Goal: Book appointment/travel/reservation

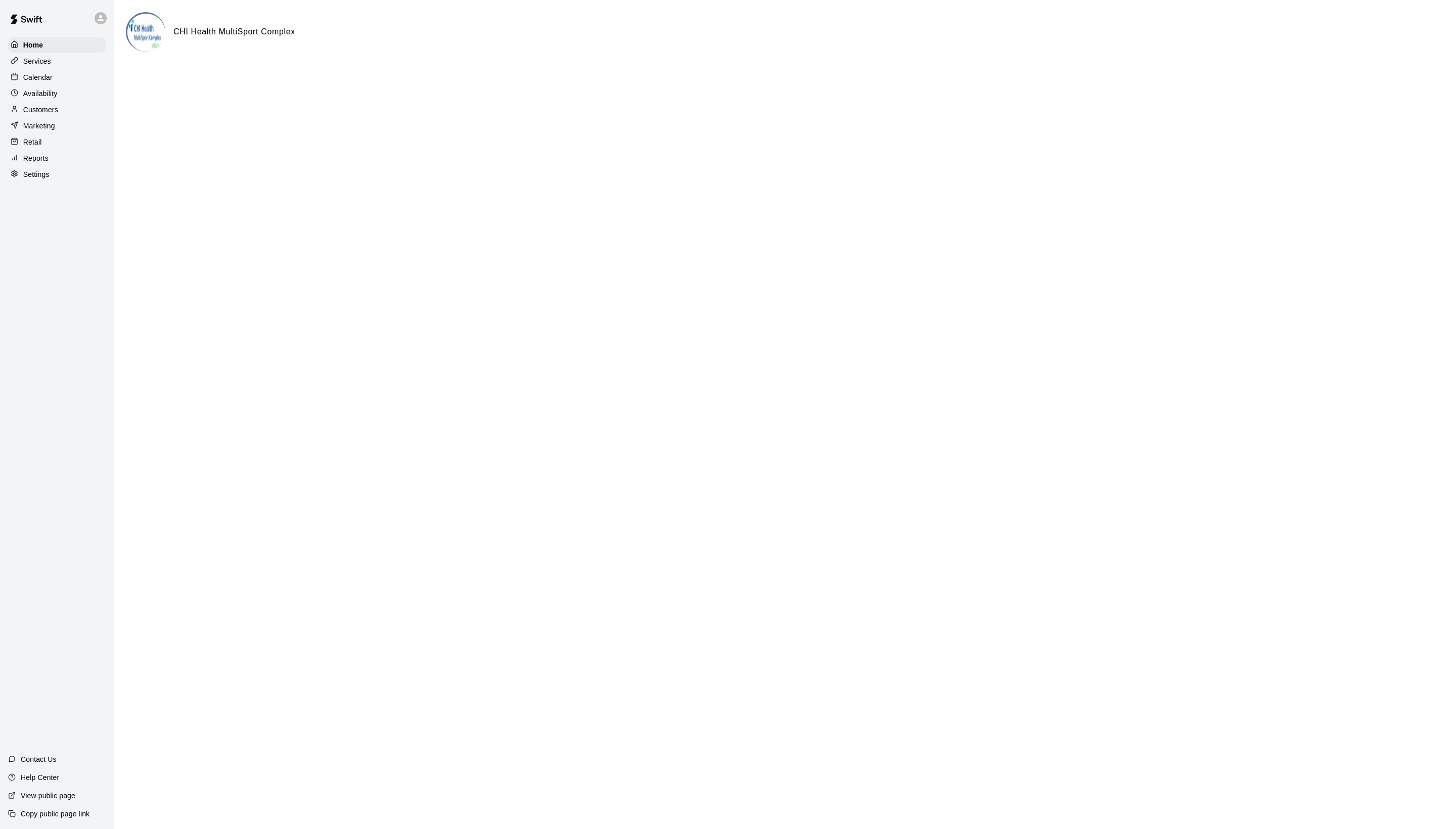
click at [37, 82] on p "Calendar" at bounding box center [38, 78] width 29 height 10
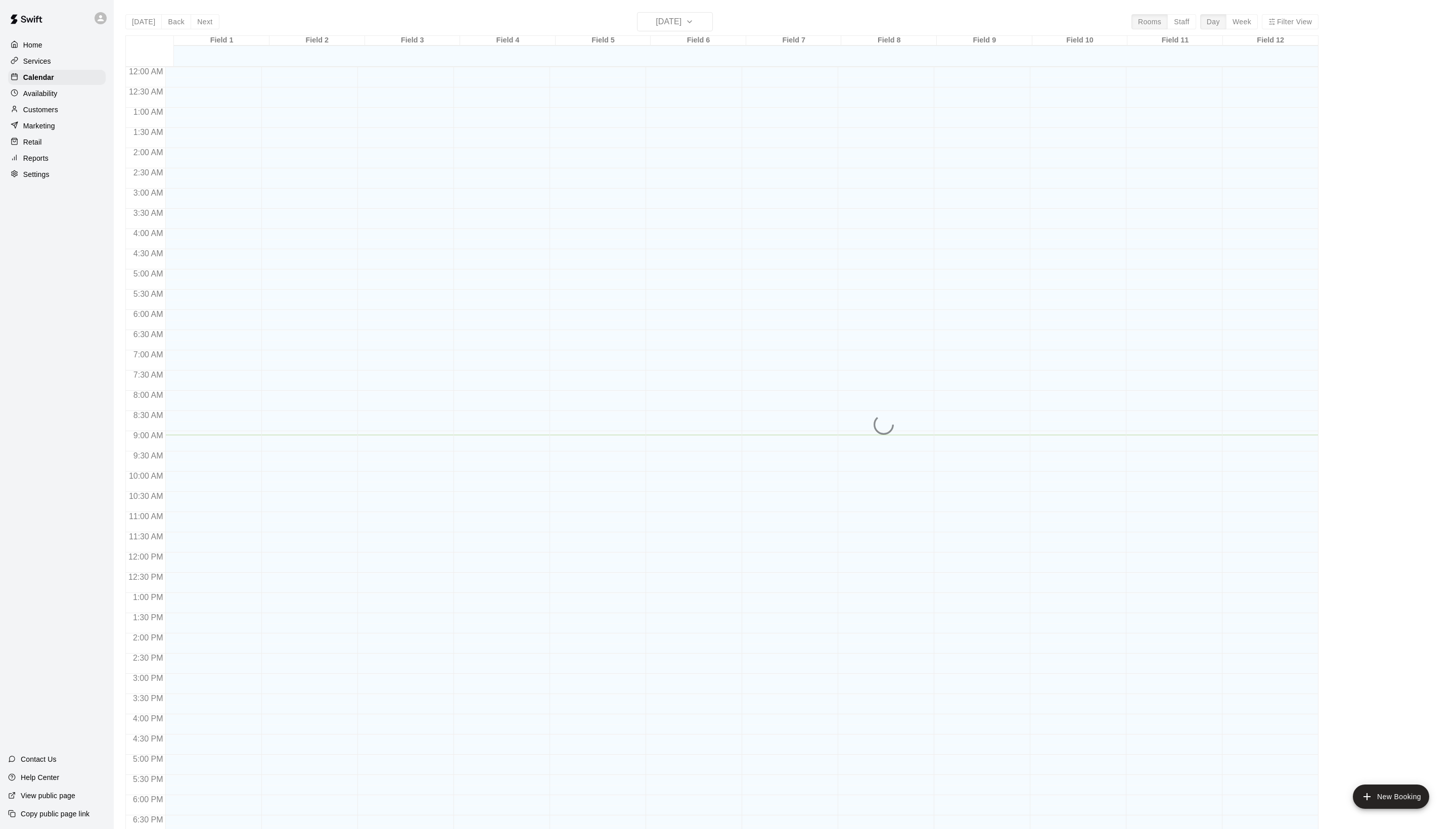
scroll to position [170, 0]
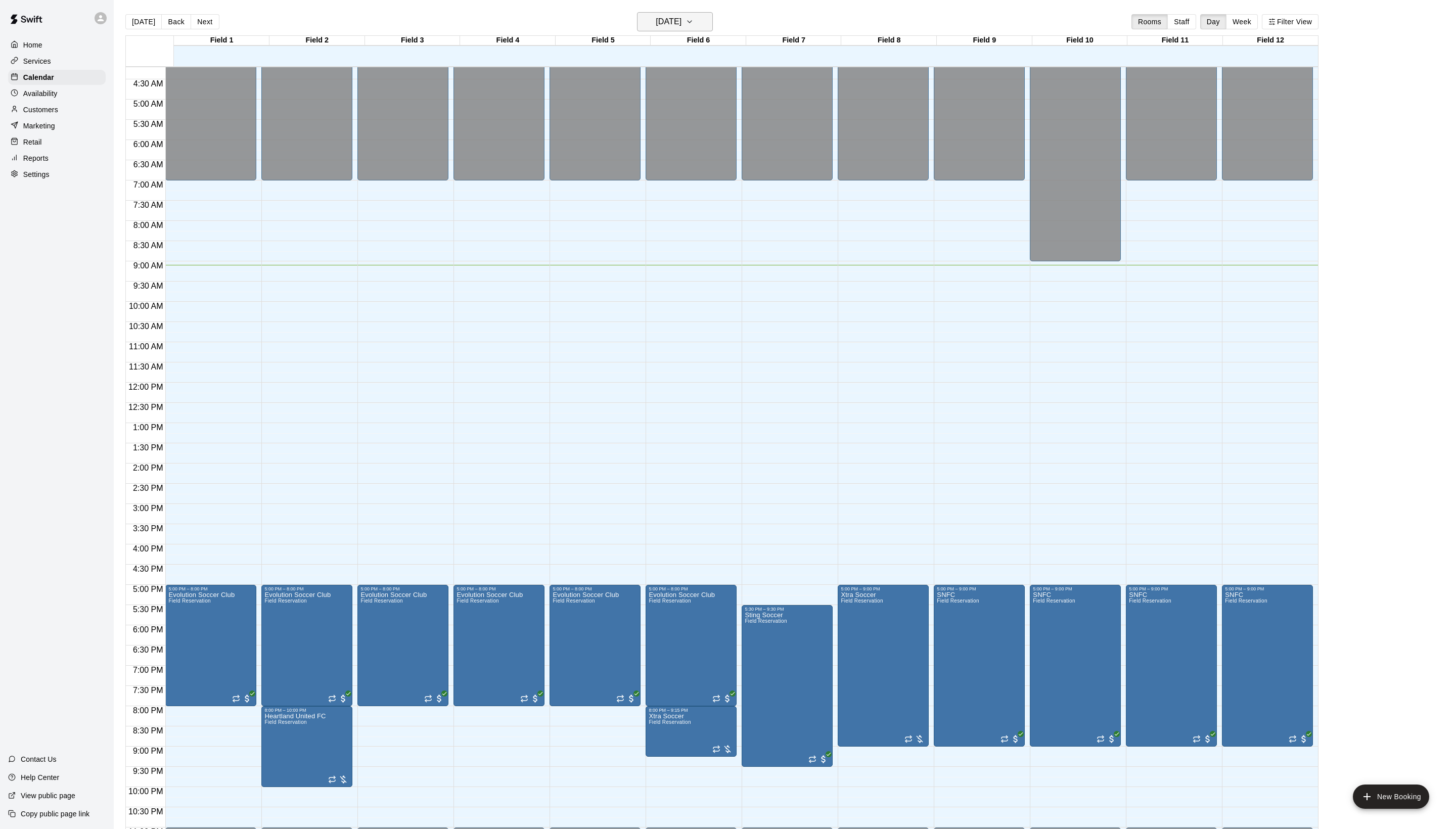
click at [661, 15] on h6 "[DATE]" at bounding box center [669, 21] width 26 height 15
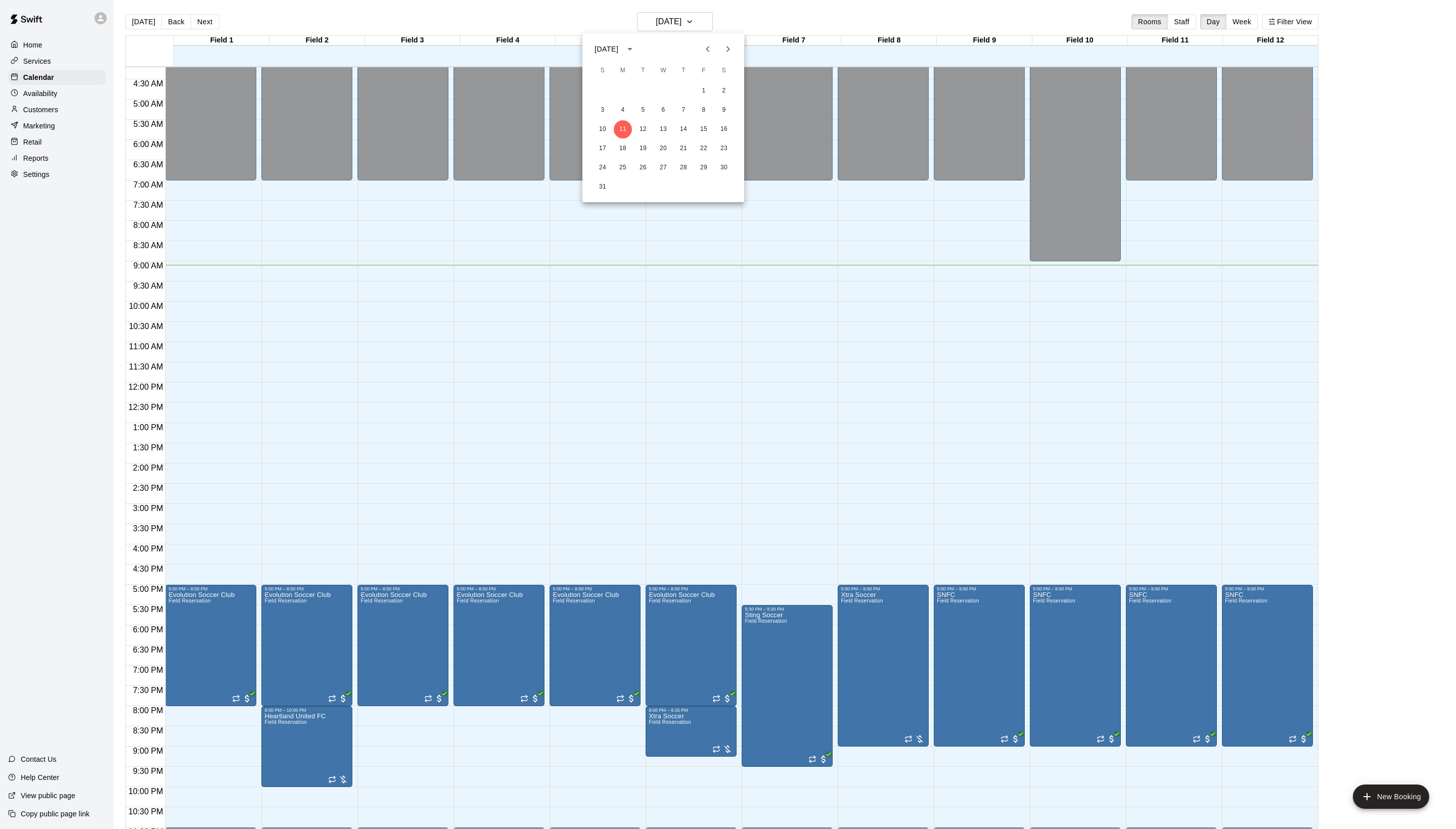
click at [732, 46] on icon "Next month" at bounding box center [728, 49] width 12 height 12
click at [603, 170] on button "28" at bounding box center [602, 167] width 18 height 18
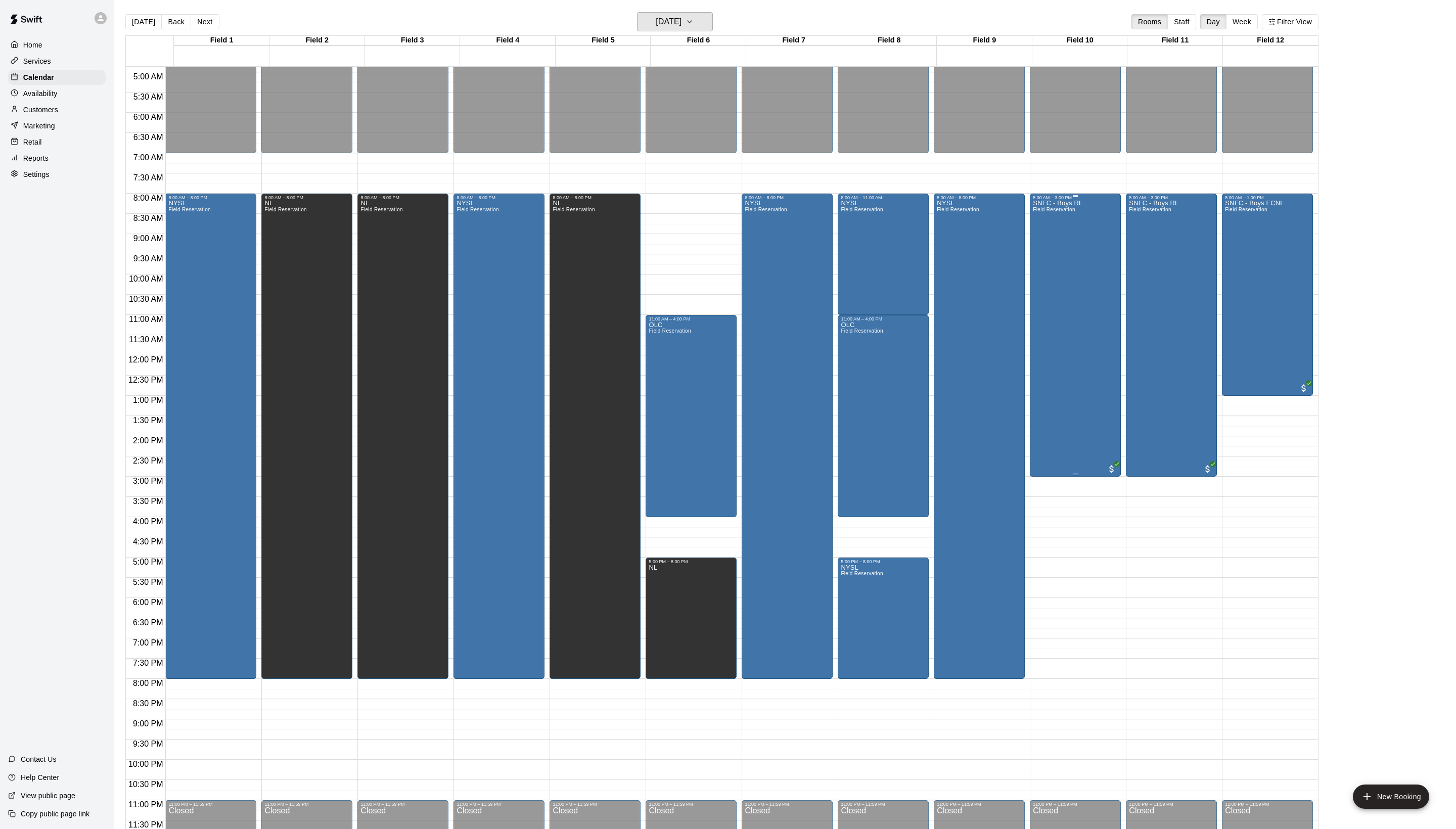
scroll to position [203, 0]
drag, startPoint x: 1154, startPoint y: 482, endPoint x: 1152, endPoint y: 593, distance: 111.0
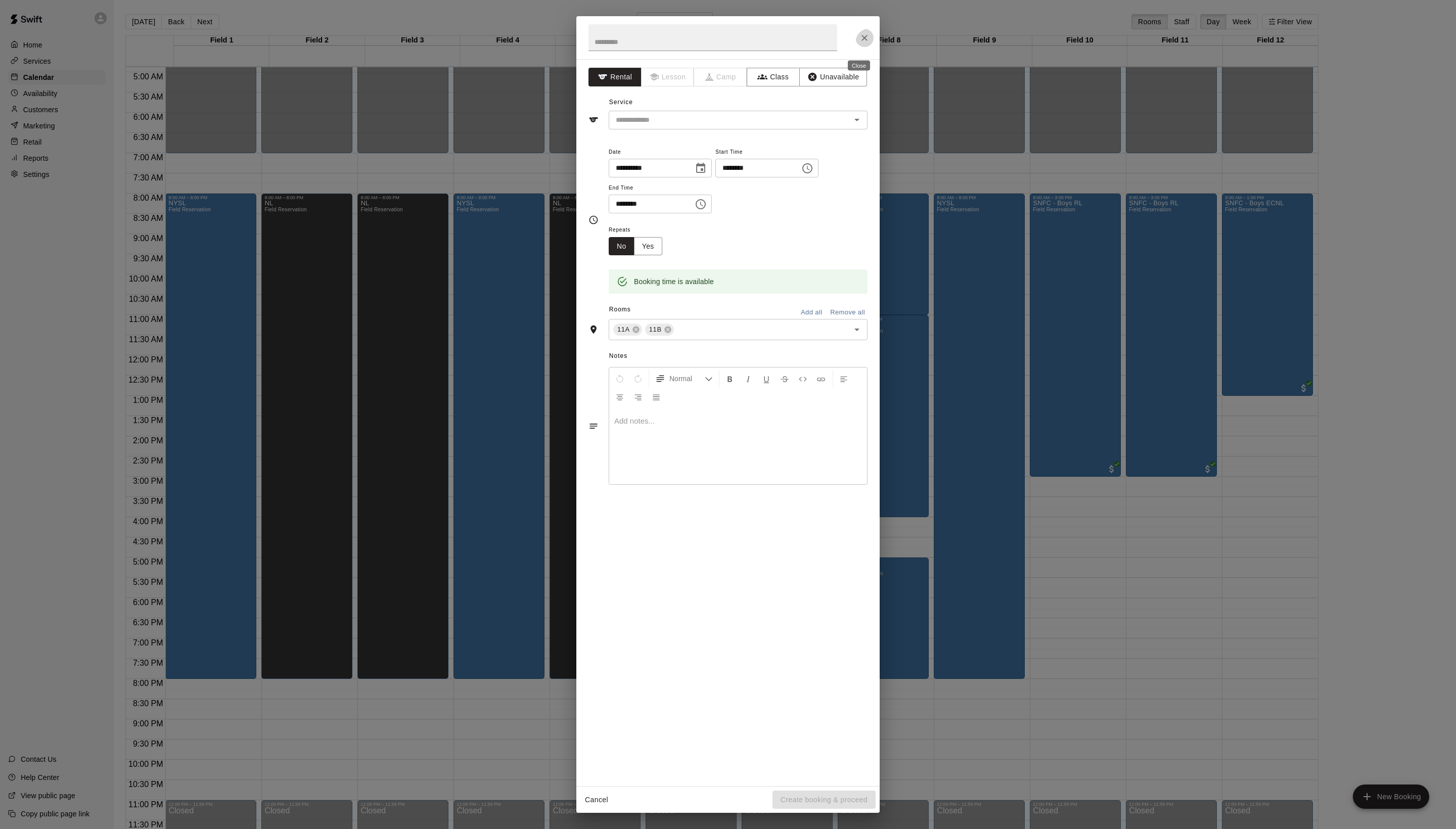
click at [864, 43] on icon "Close" at bounding box center [864, 38] width 10 height 10
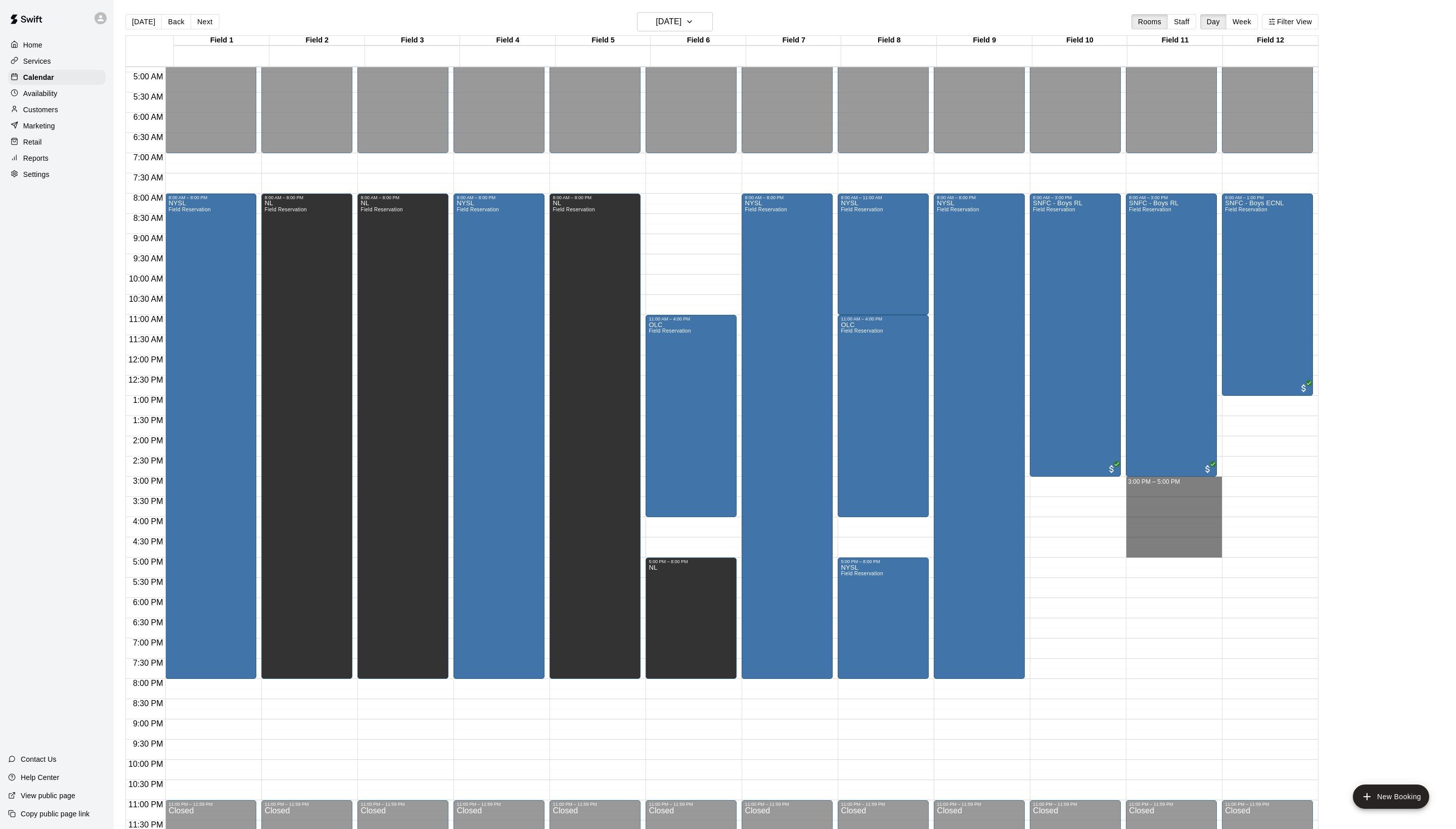
drag, startPoint x: 1154, startPoint y: 480, endPoint x: 1172, endPoint y: 548, distance: 70.3
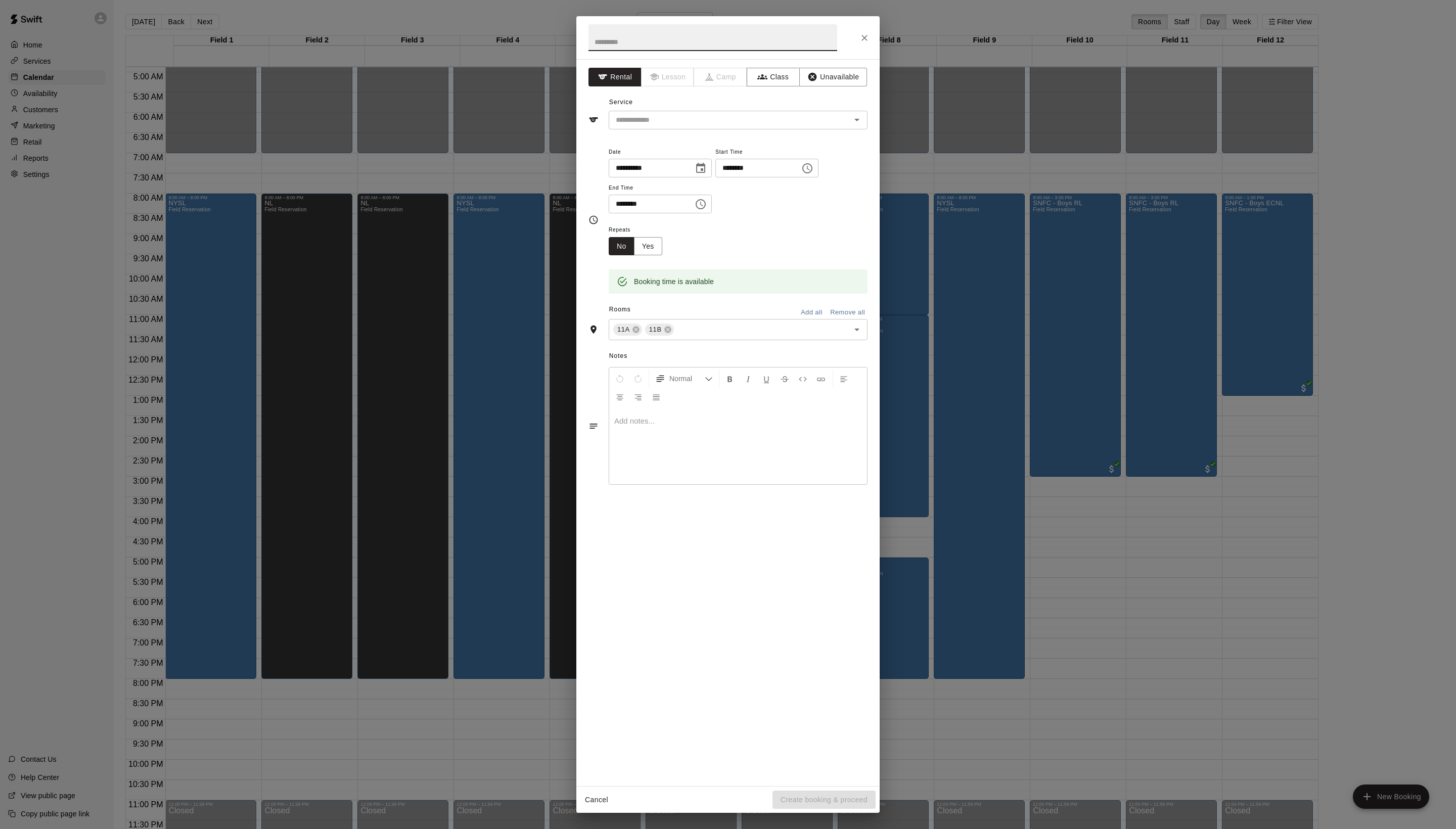
paste input "**********"
type input "**********"
click at [707, 126] on input "text" at bounding box center [722, 120] width 223 height 13
click at [699, 166] on li "Field Reservation" at bounding box center [747, 166] width 238 height 17
type input "**********"
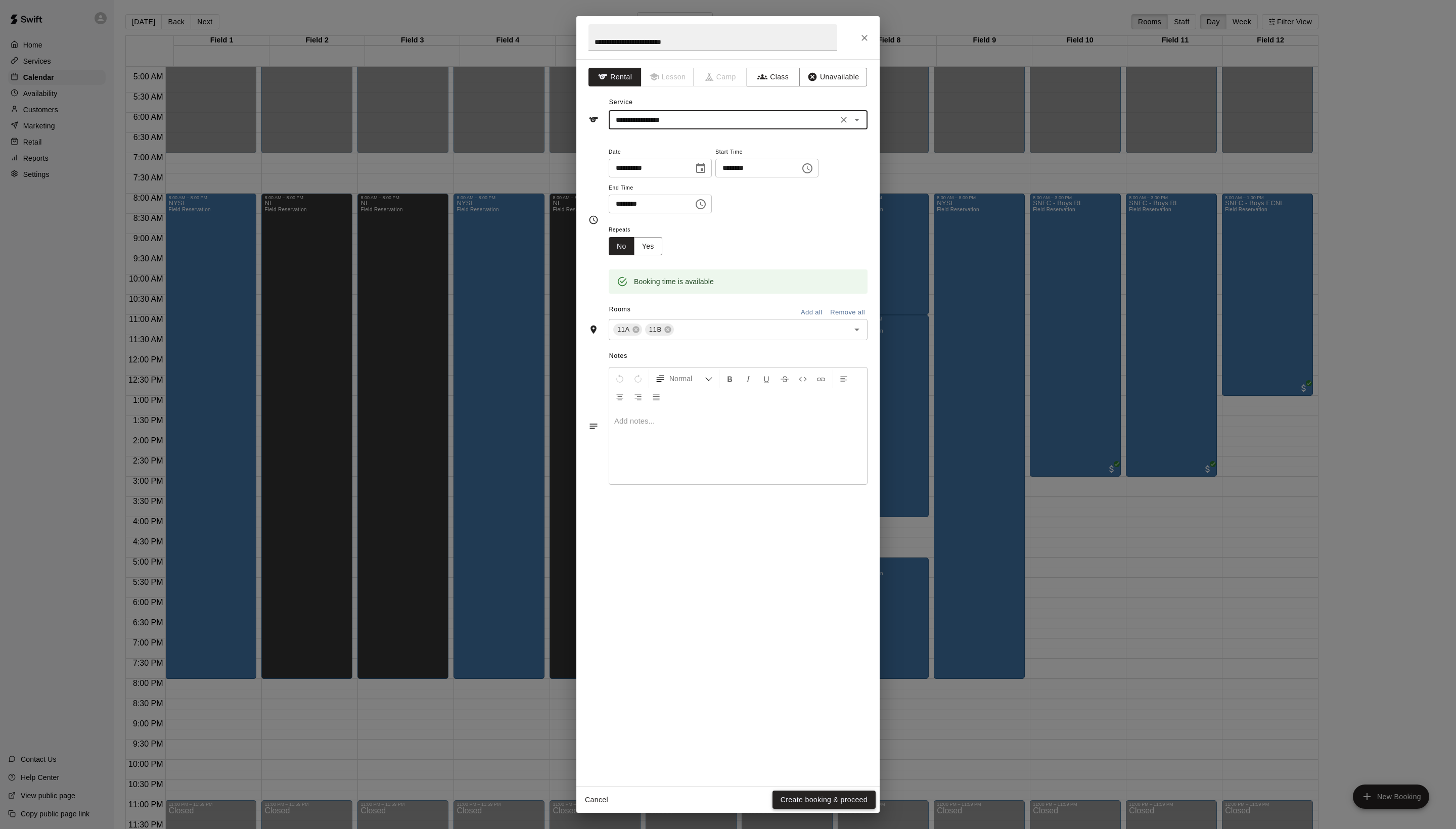
click at [809, 795] on button "Create booking & proceed" at bounding box center [824, 800] width 103 height 19
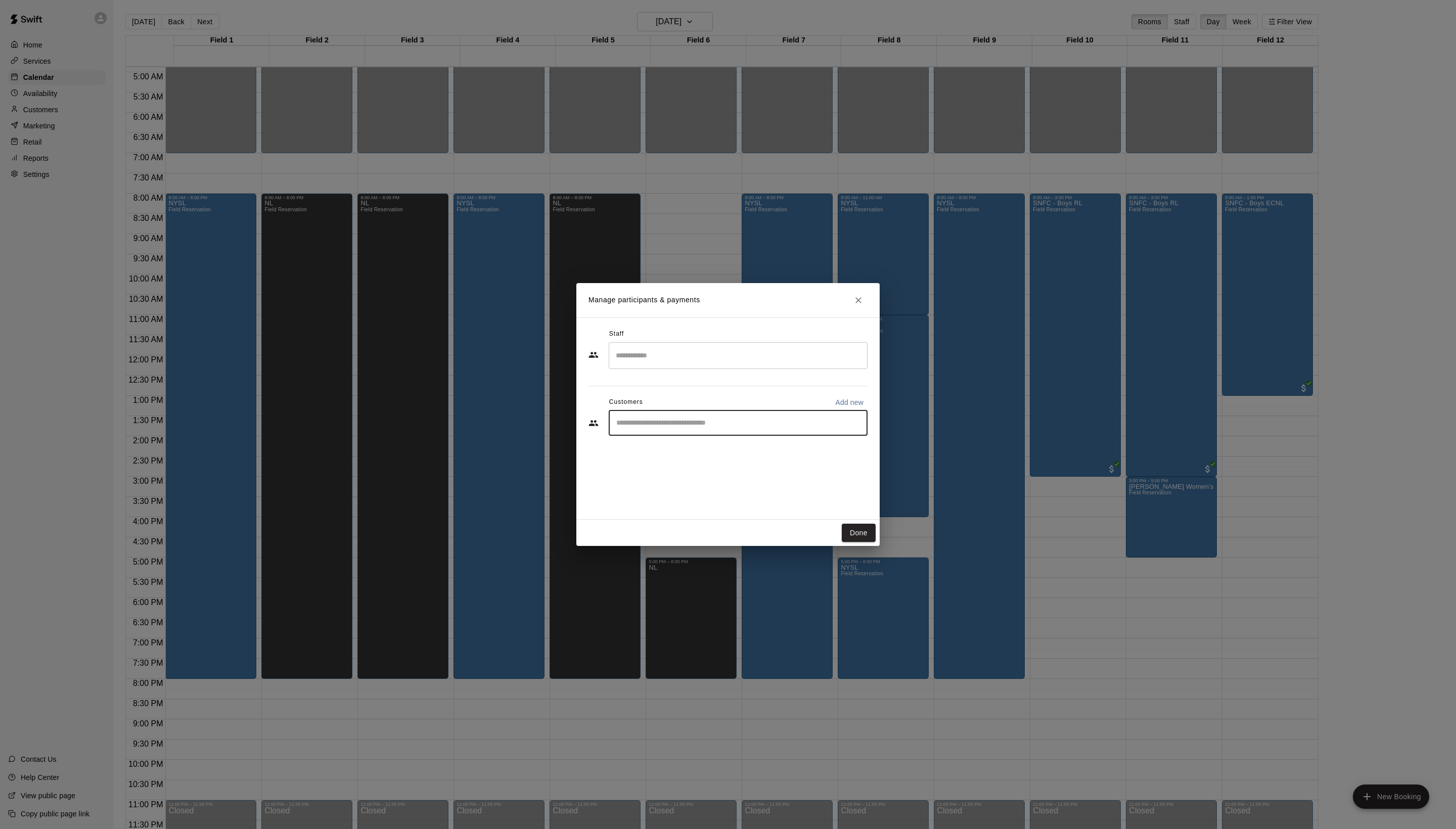
click at [688, 428] on input "Start typing to search customers..." at bounding box center [738, 423] width 249 height 10
type input "*"
type input "****"
click at [796, 470] on div "Clay Caswell claycaswell@creighton.edu" at bounding box center [758, 473] width 202 height 21
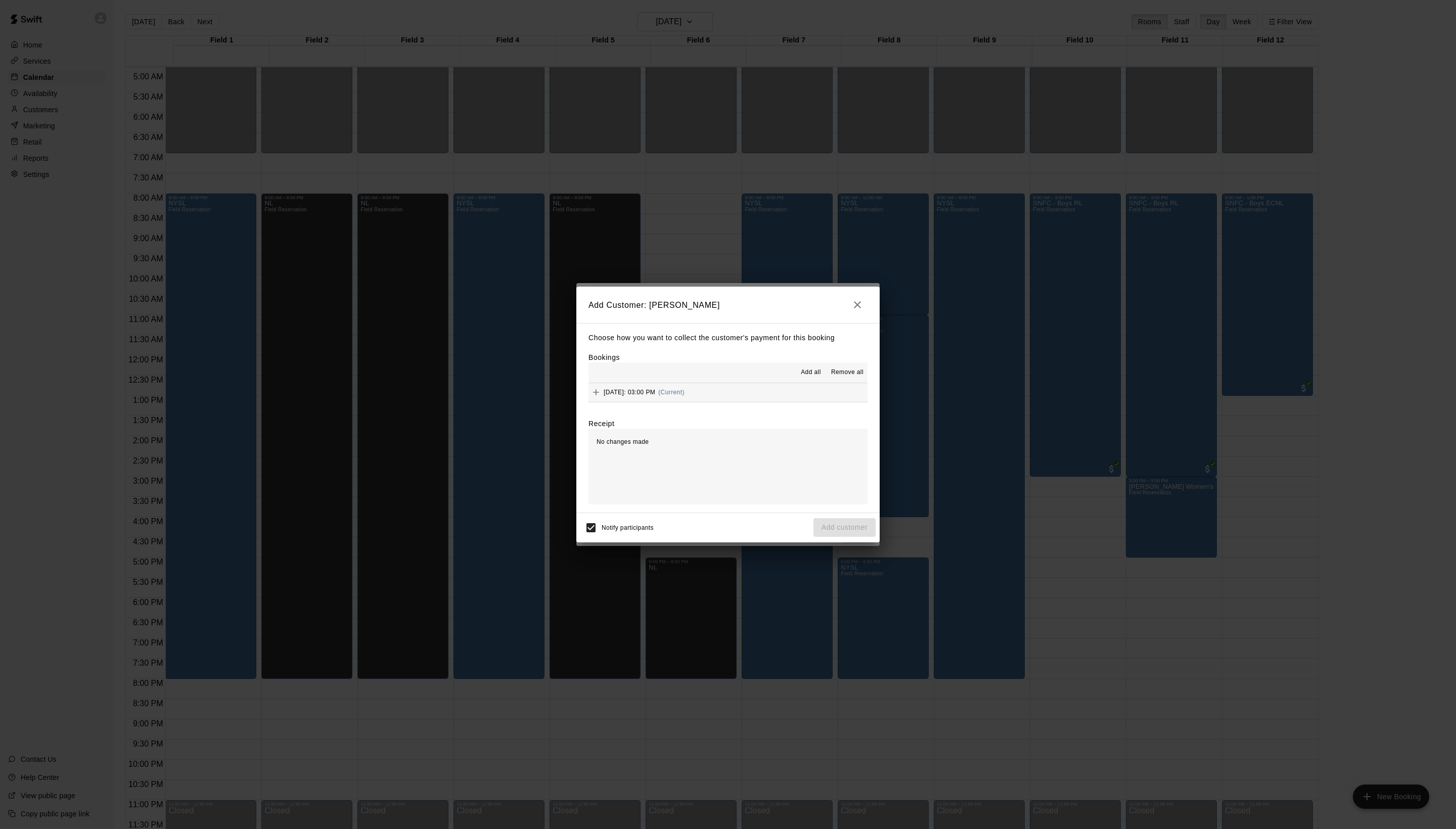
click at [801, 377] on span "Add all" at bounding box center [811, 372] width 20 height 10
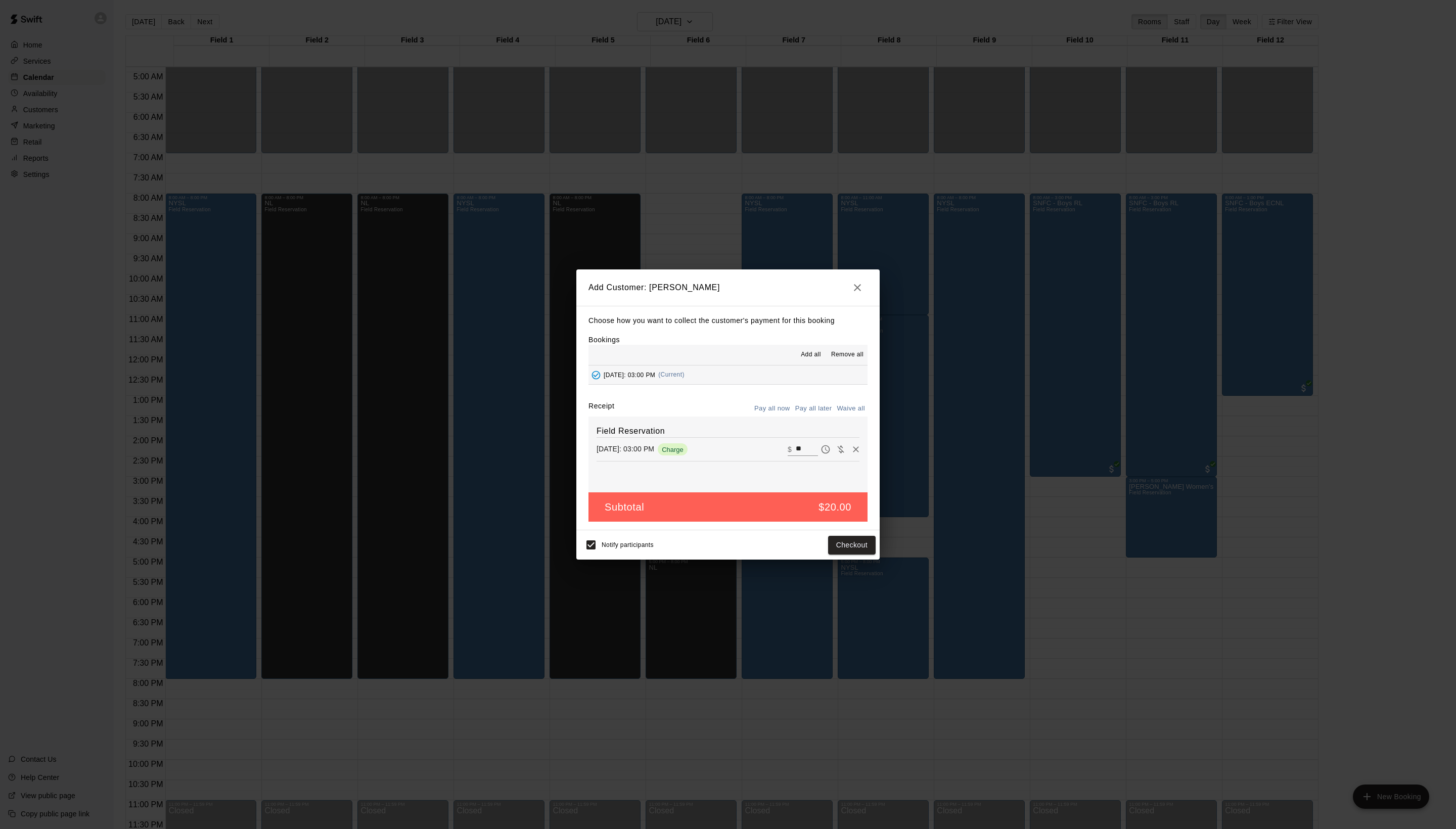
click at [857, 412] on button "Waive all" at bounding box center [851, 408] width 33 height 15
type input "*"
click at [842, 554] on button "Add customer" at bounding box center [845, 546] width 62 height 19
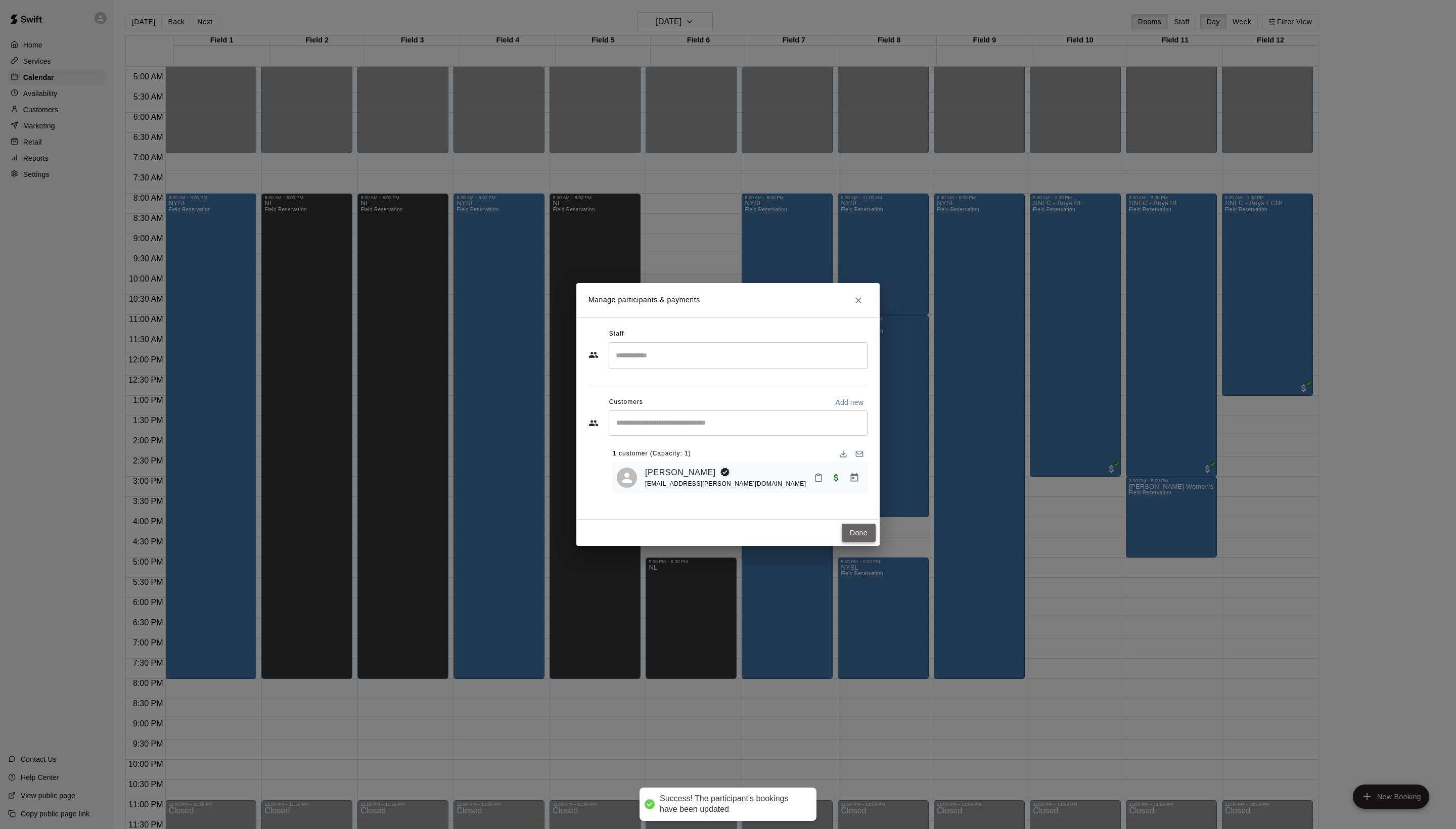
click at [852, 542] on button "Done" at bounding box center [859, 533] width 34 height 19
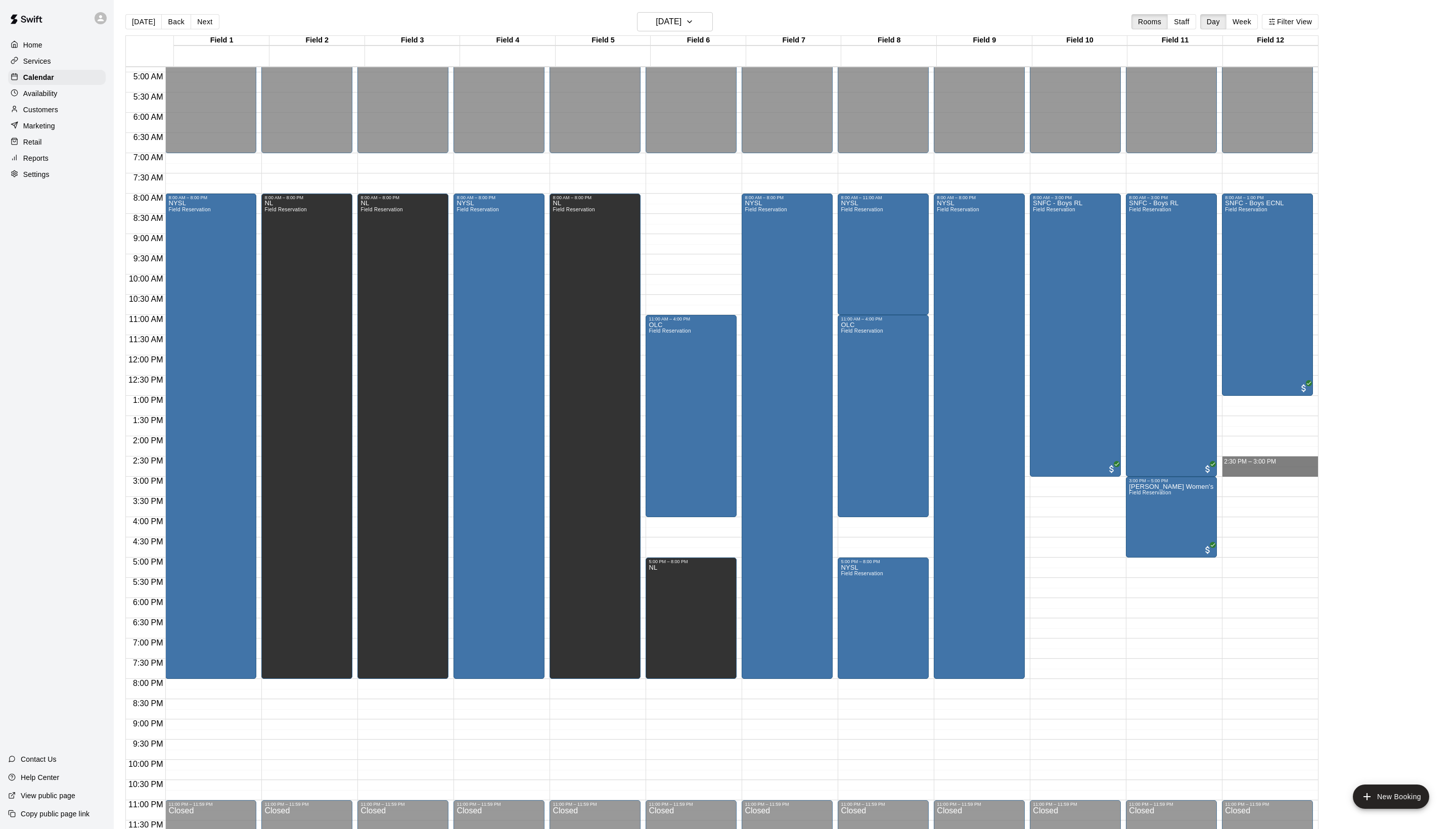
drag, startPoint x: 1229, startPoint y: 458, endPoint x: 1227, endPoint y: 474, distance: 16.1
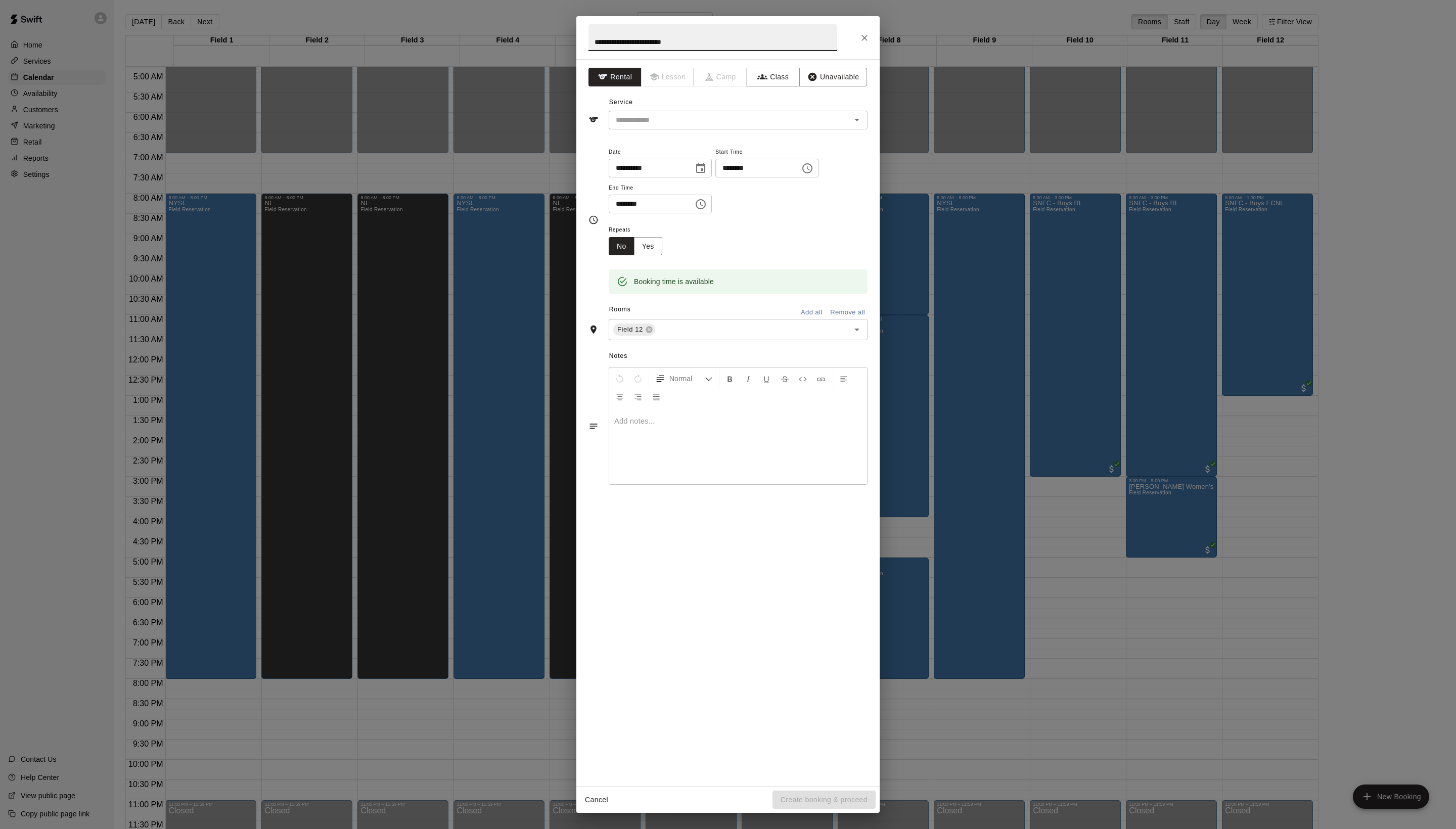
type input "**********"
click at [723, 155] on div "**********" at bounding box center [728, 422] width 303 height 727
click at [720, 130] on div "​" at bounding box center [738, 120] width 259 height 19
click at [718, 159] on li "Field Reservation" at bounding box center [747, 166] width 238 height 17
type input "**********"
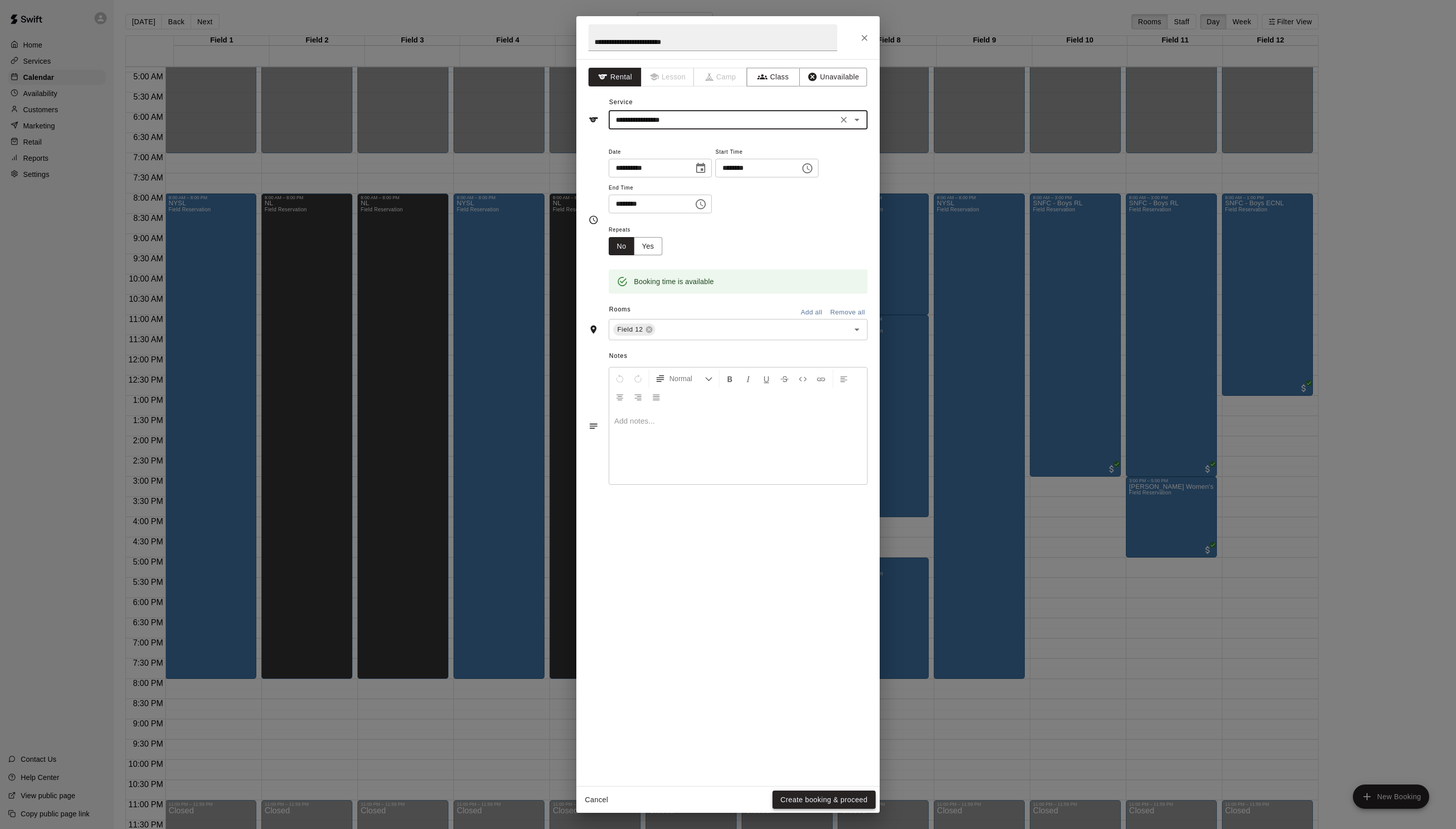
click at [824, 792] on button "Create booking & proceed" at bounding box center [824, 800] width 103 height 19
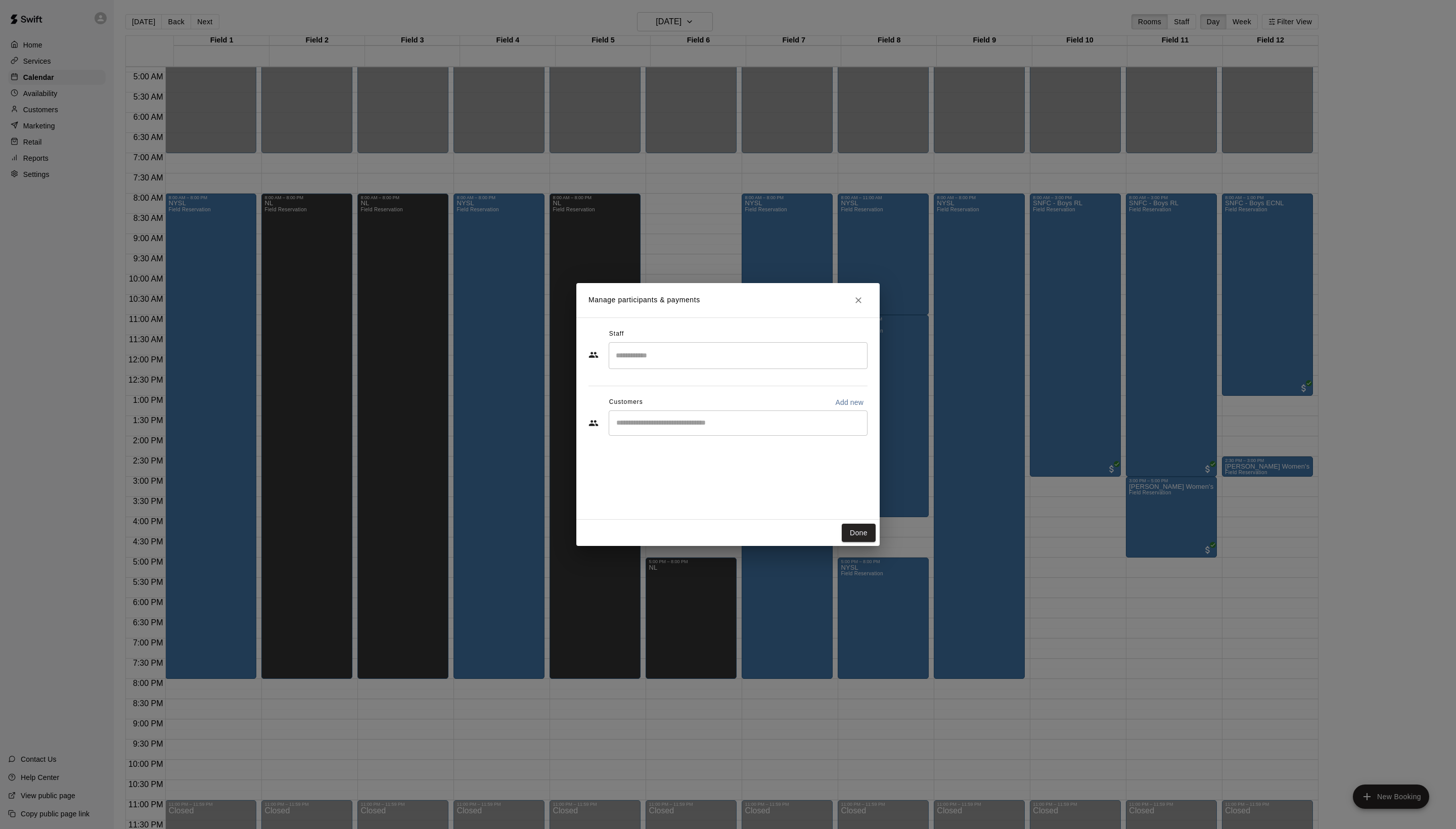
click at [710, 435] on div "​" at bounding box center [738, 423] width 259 height 26
type input "**"
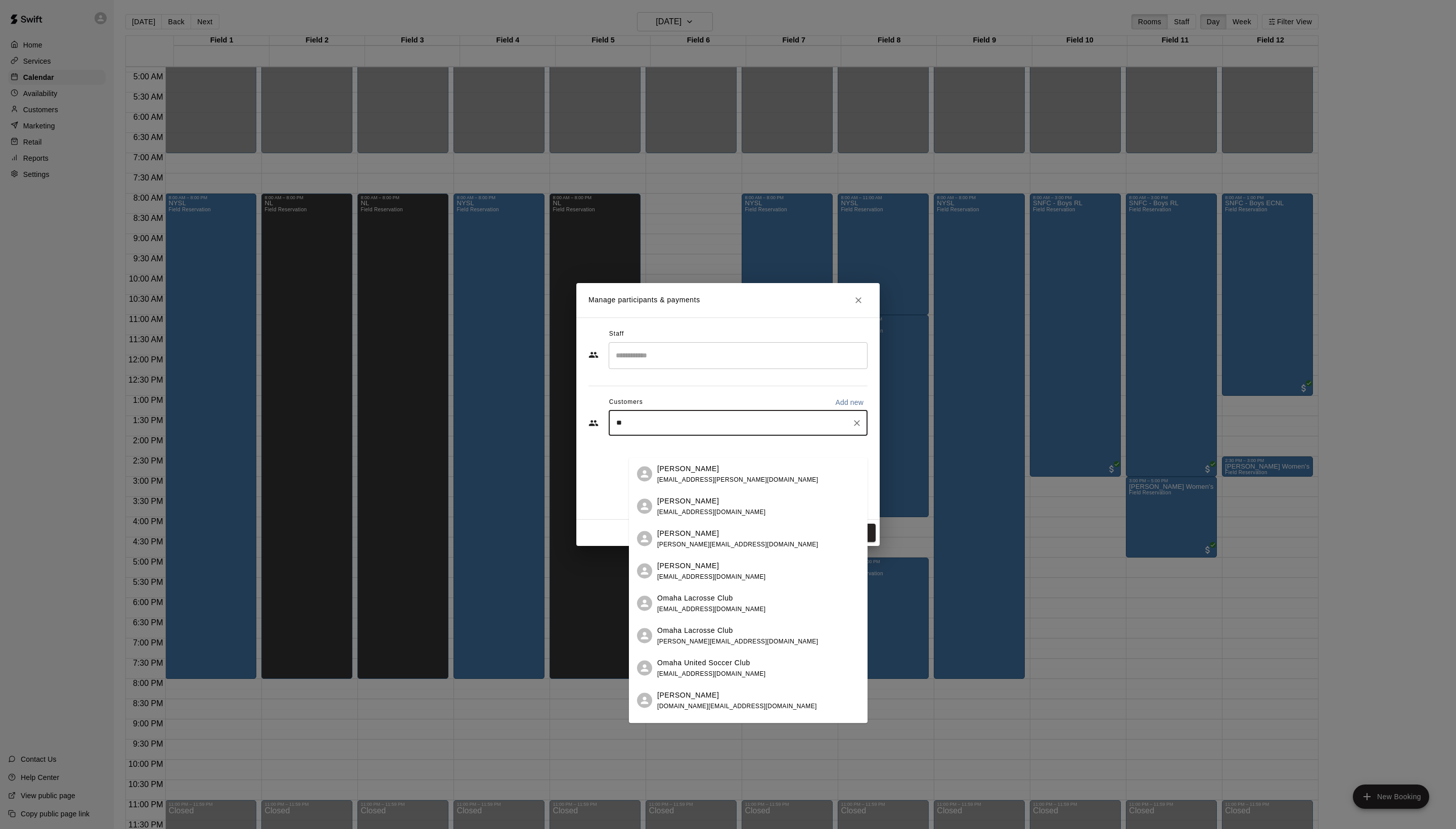
click at [705, 480] on span "claycaswell@creighton.edu" at bounding box center [738, 479] width 161 height 7
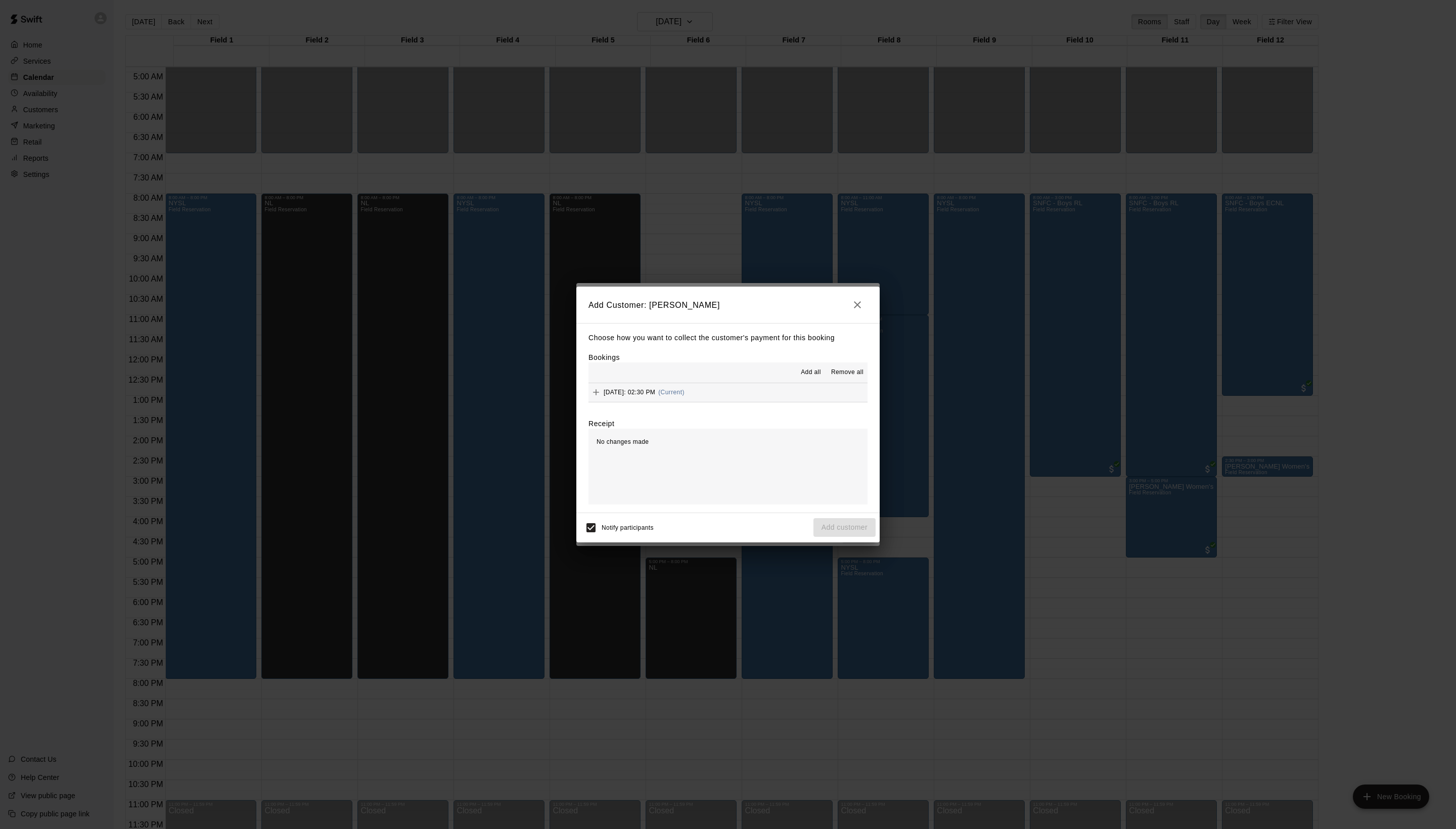
click at [801, 377] on span "Add all" at bounding box center [811, 372] width 20 height 10
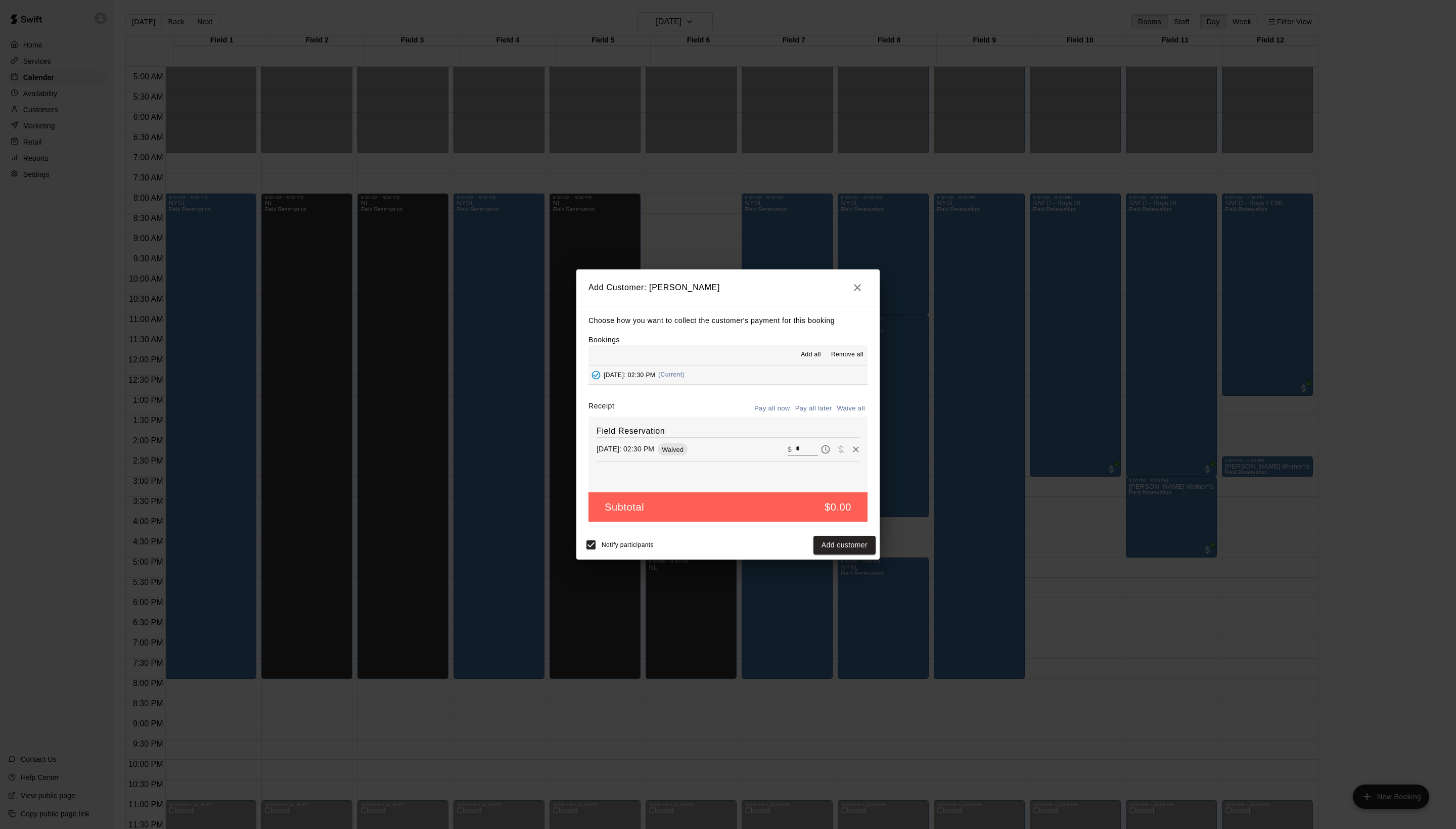
click at [846, 417] on button "Waive all" at bounding box center [851, 408] width 33 height 15
click at [846, 554] on button "Add customer" at bounding box center [845, 546] width 62 height 19
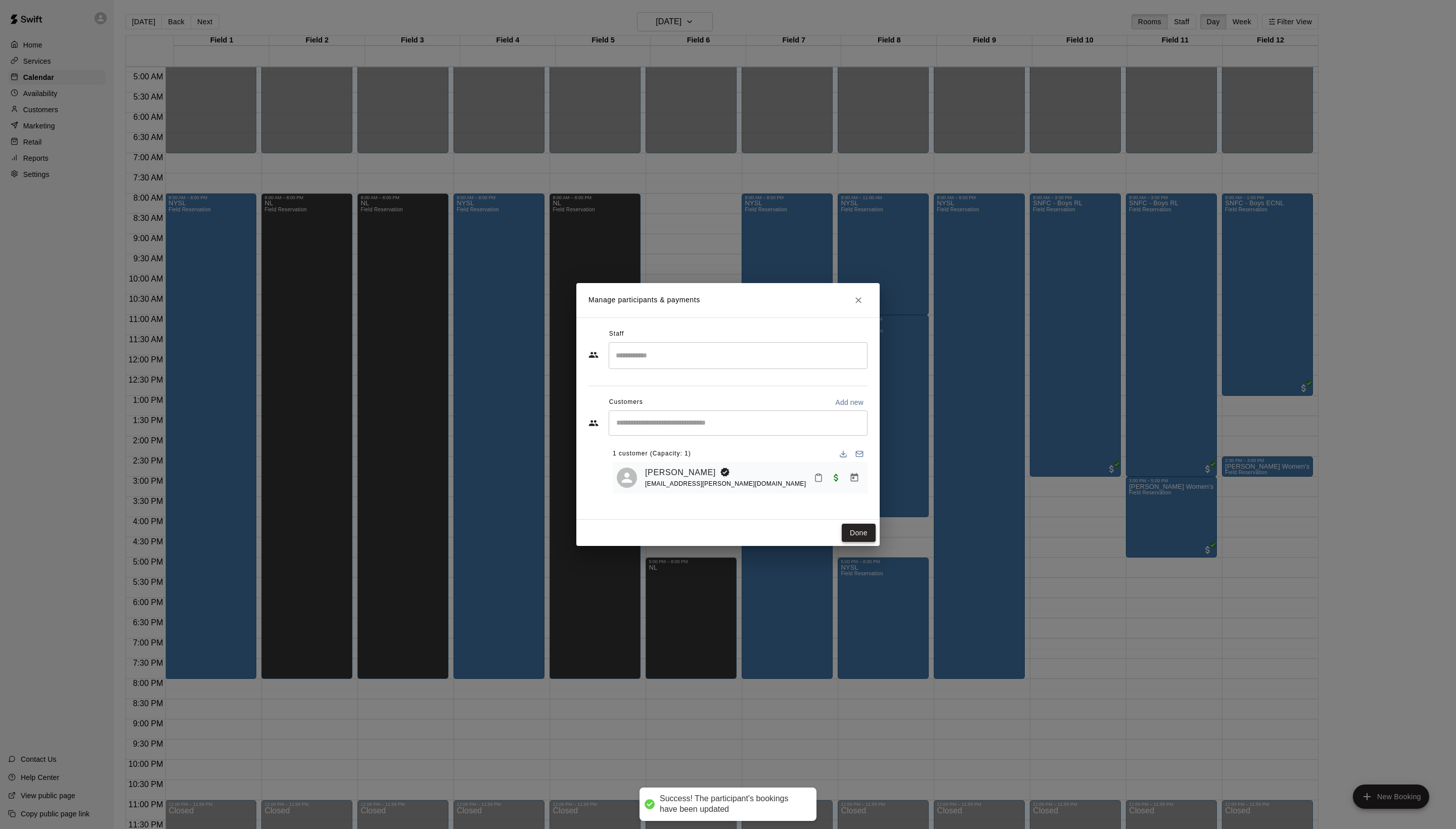
click at [858, 542] on button "Done" at bounding box center [859, 533] width 34 height 19
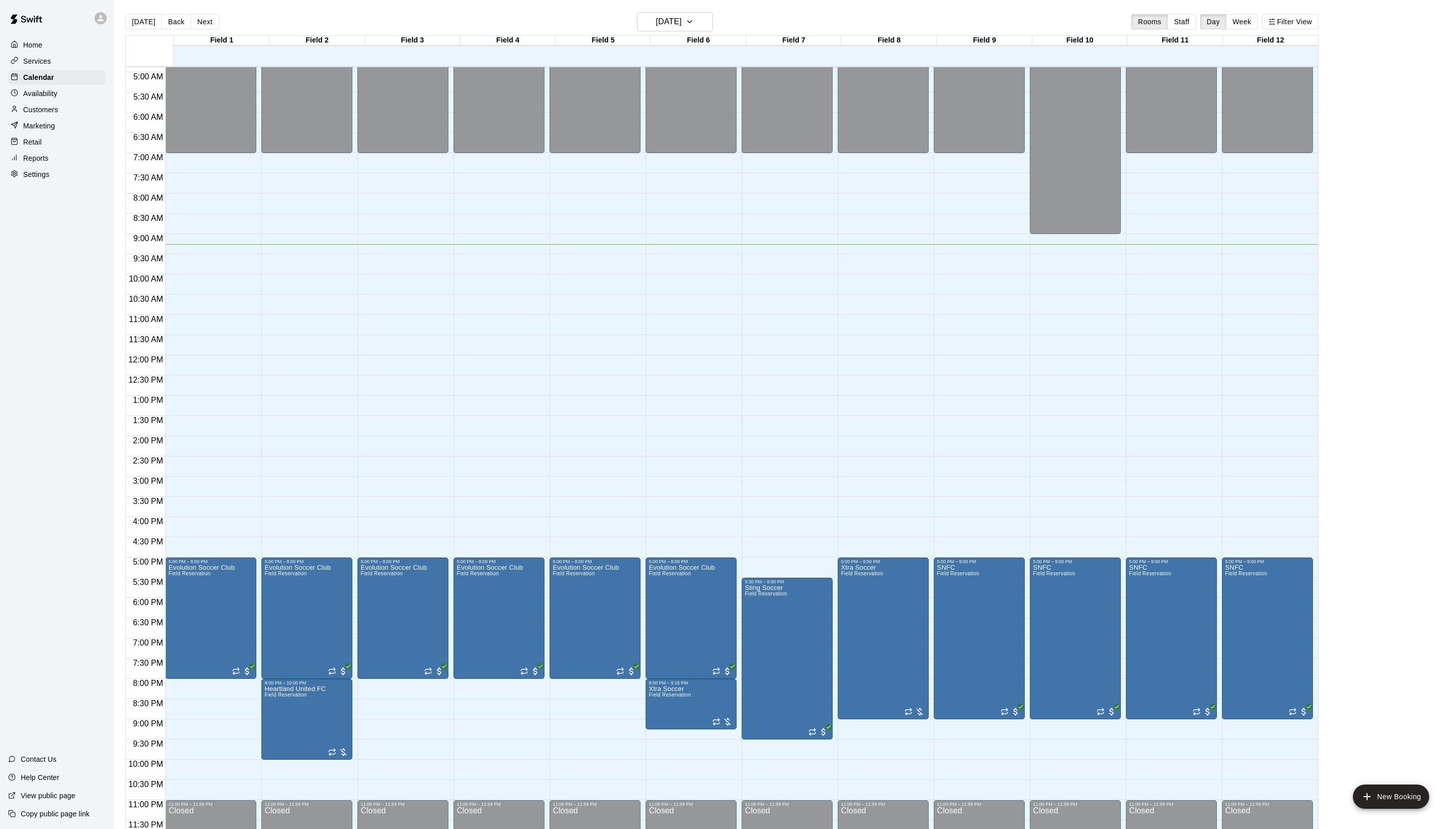
scroll to position [203, 0]
drag, startPoint x: 482, startPoint y: 680, endPoint x: 482, endPoint y: 714, distance: 34.0
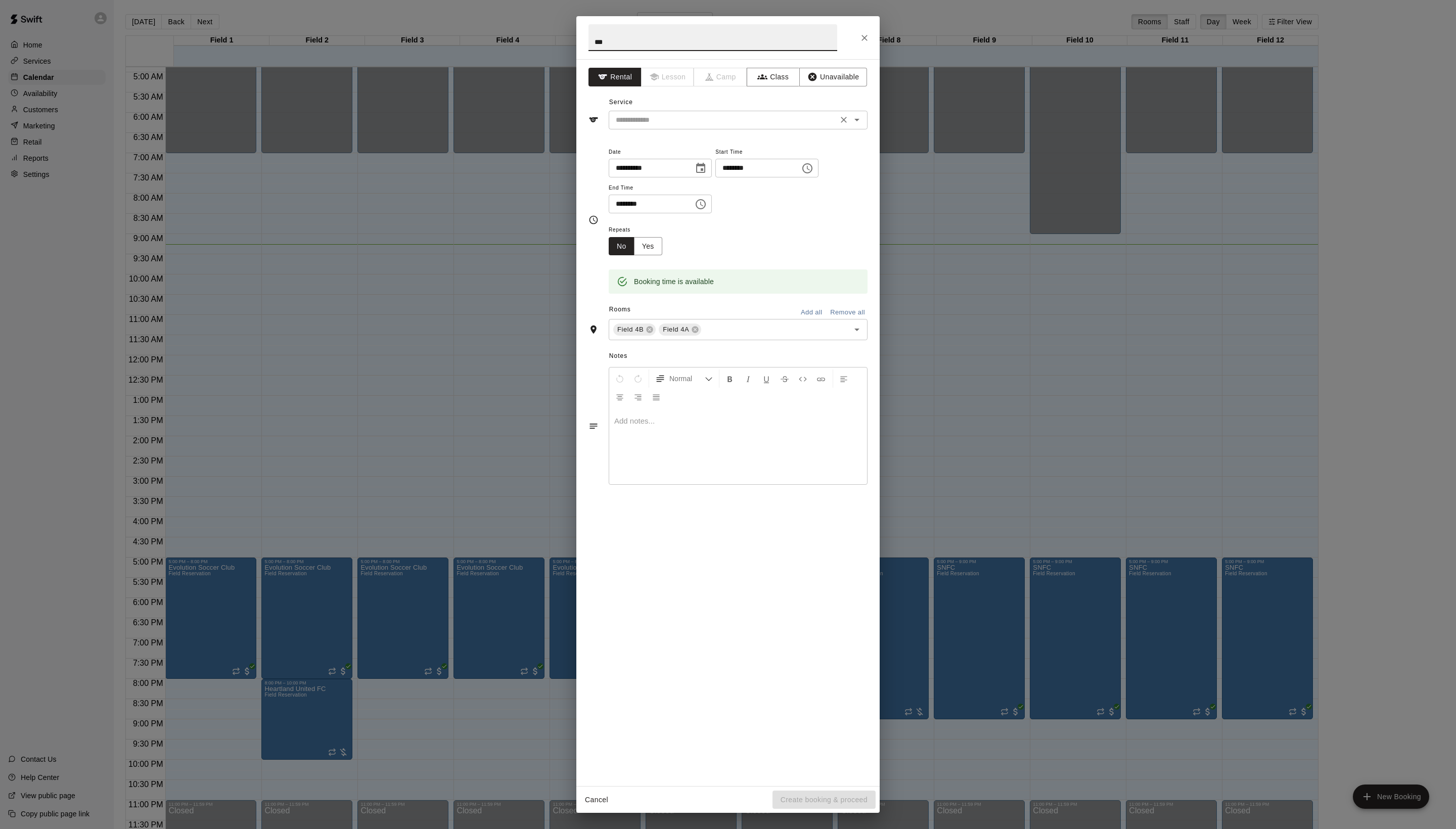
type input "***"
click at [710, 126] on input "text" at bounding box center [722, 120] width 223 height 13
click at [705, 164] on li "Field Reservation" at bounding box center [747, 166] width 238 height 17
type input "**********"
click at [813, 793] on button "Create booking & proceed" at bounding box center [824, 800] width 103 height 19
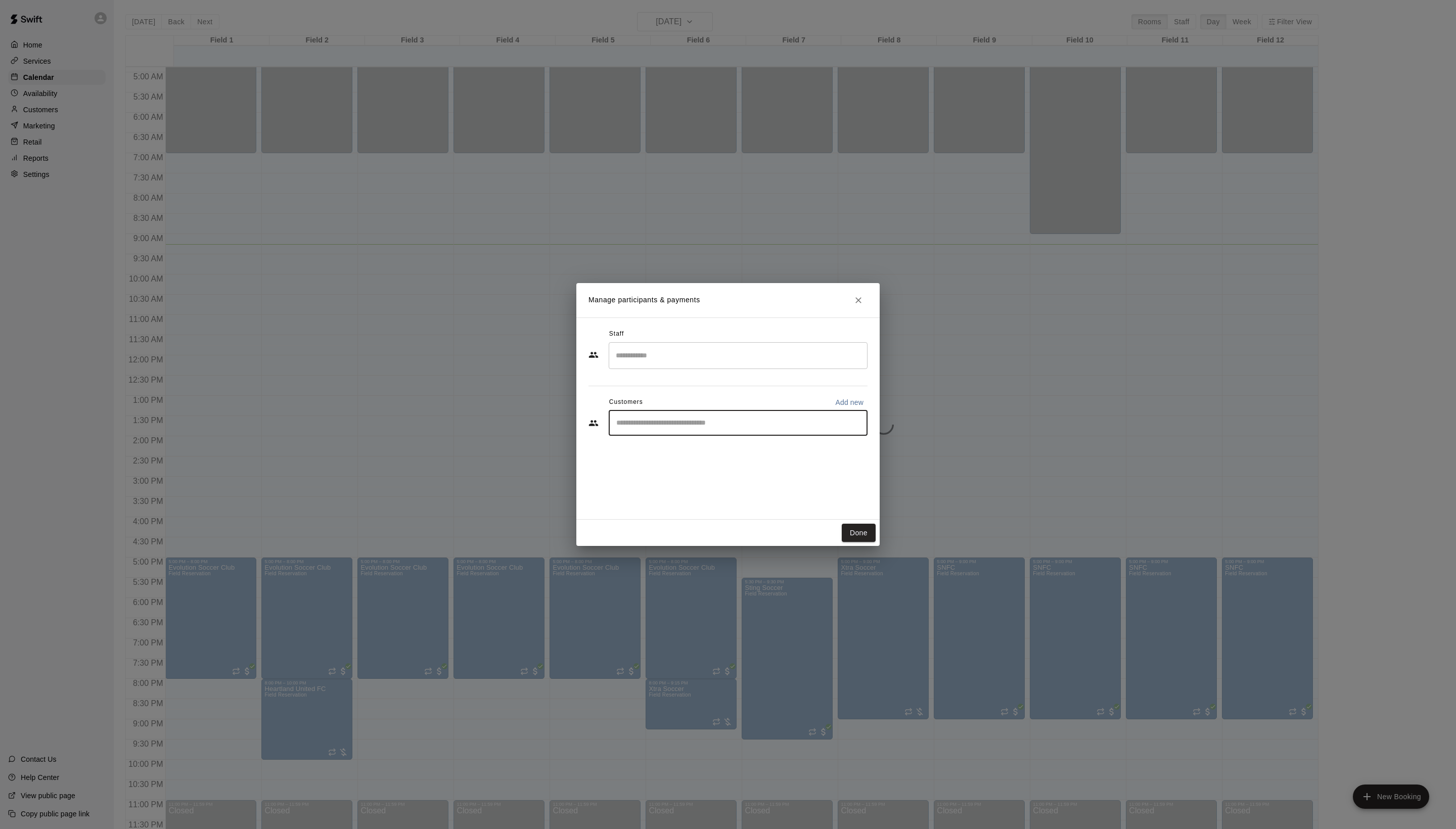
click at [698, 428] on input "Start typing to search customers..." at bounding box center [738, 423] width 249 height 10
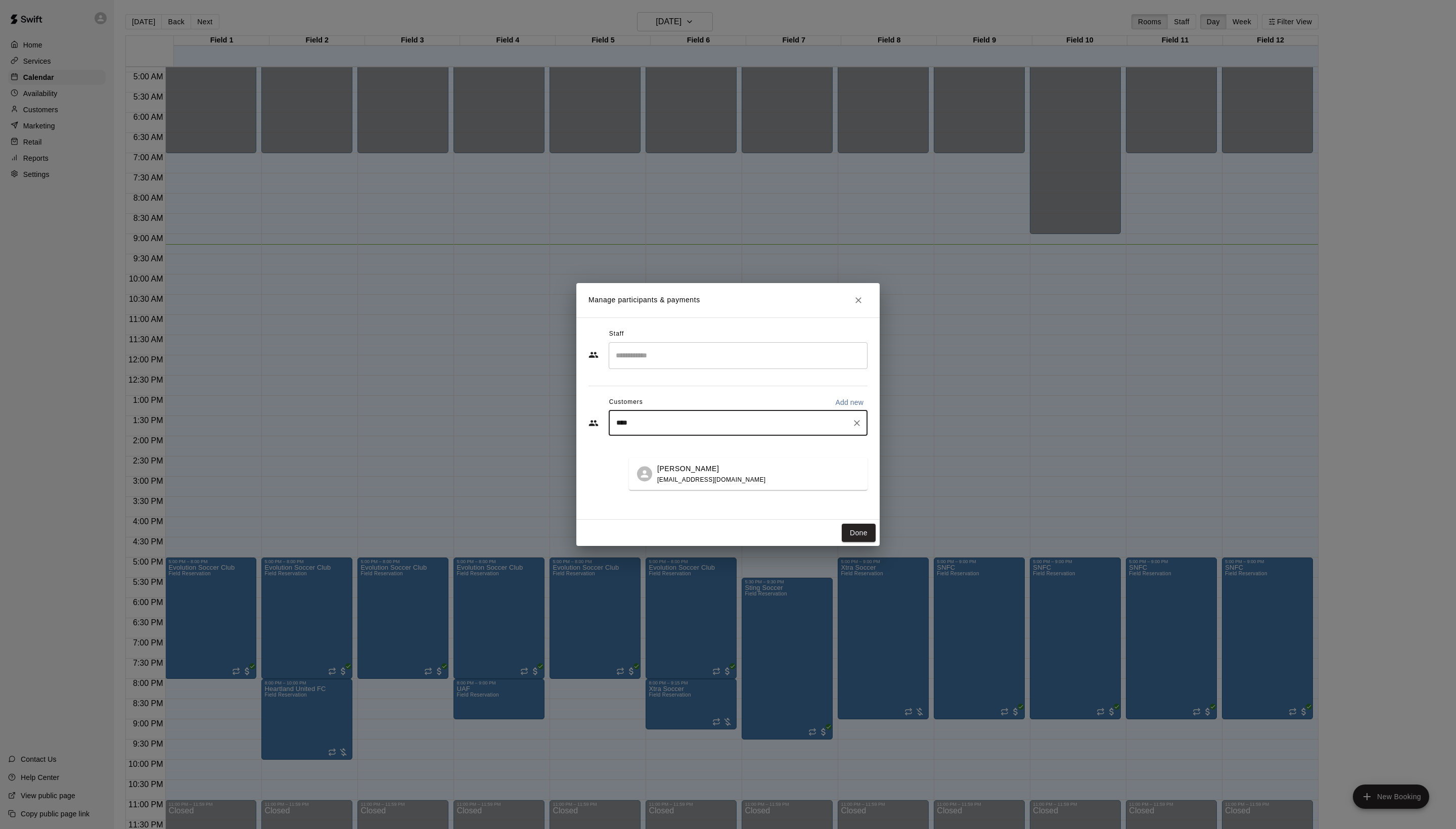
type input "****"
click at [859, 299] on icon "Close" at bounding box center [858, 301] width 10 height 10
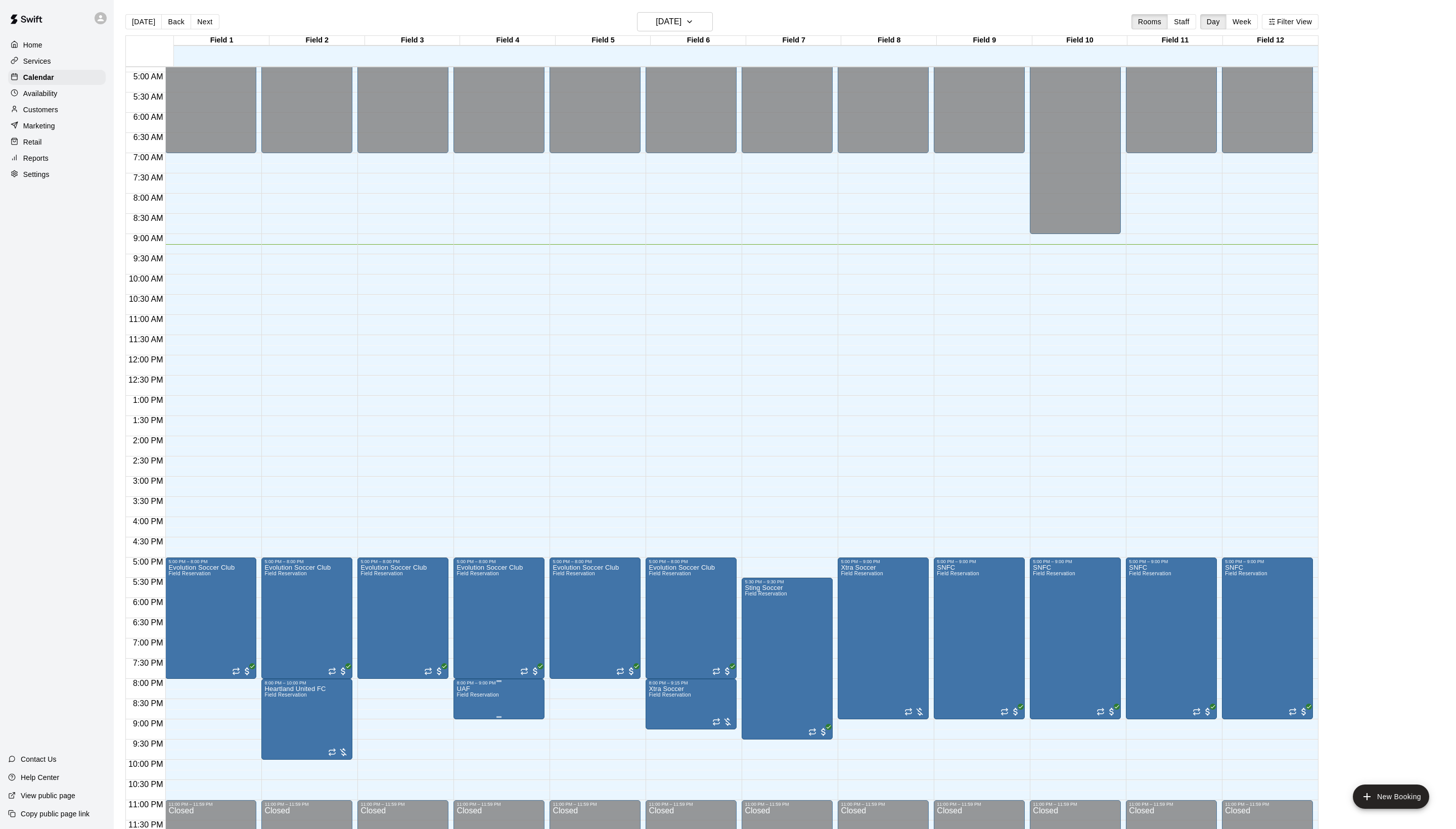
click at [499, 698] on span "Field Reservation" at bounding box center [477, 694] width 42 height 6
click at [477, 764] on icon "delete" at bounding box center [474, 759] width 7 height 9
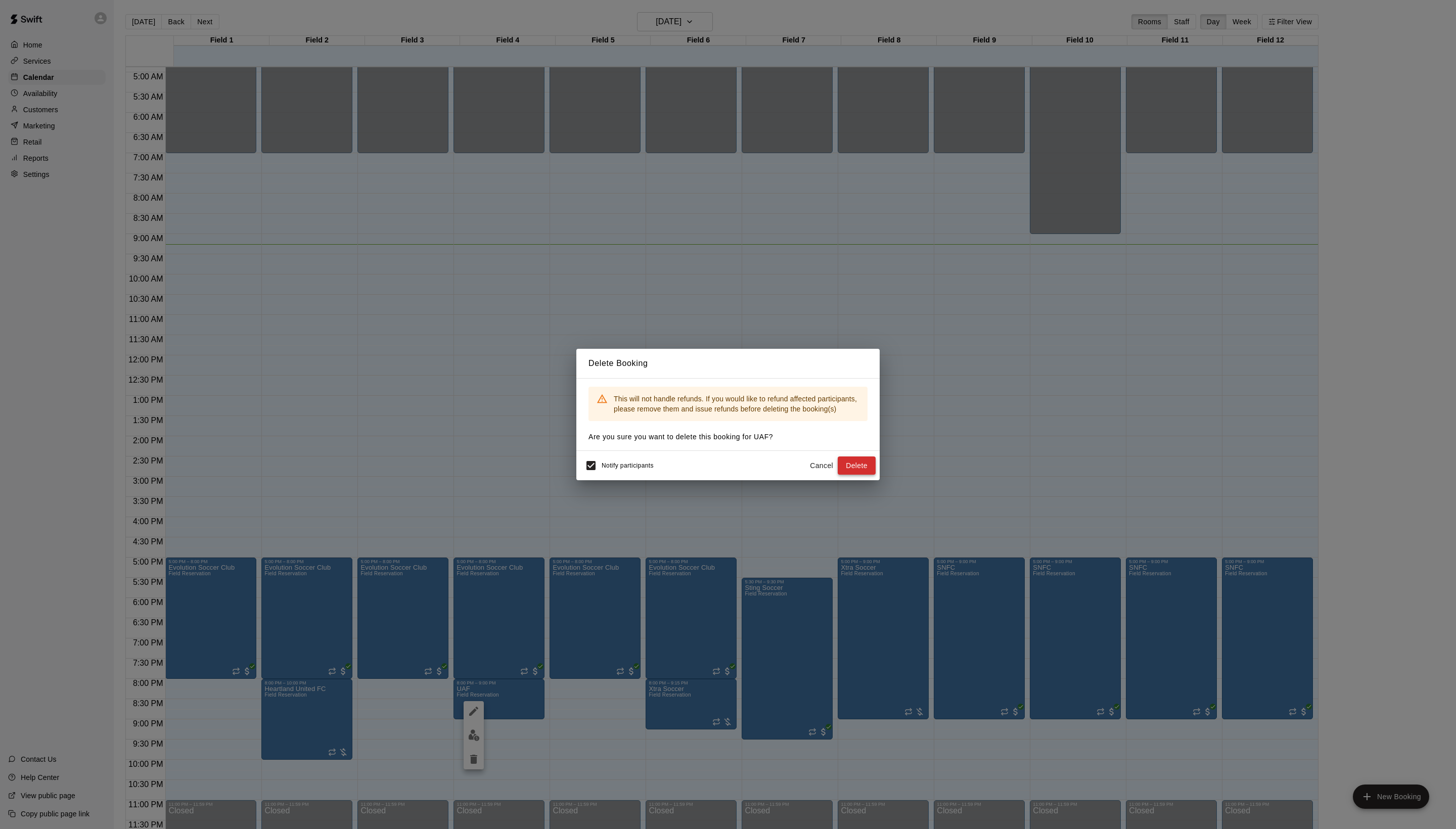
click at [847, 467] on button "Delete" at bounding box center [857, 466] width 38 height 19
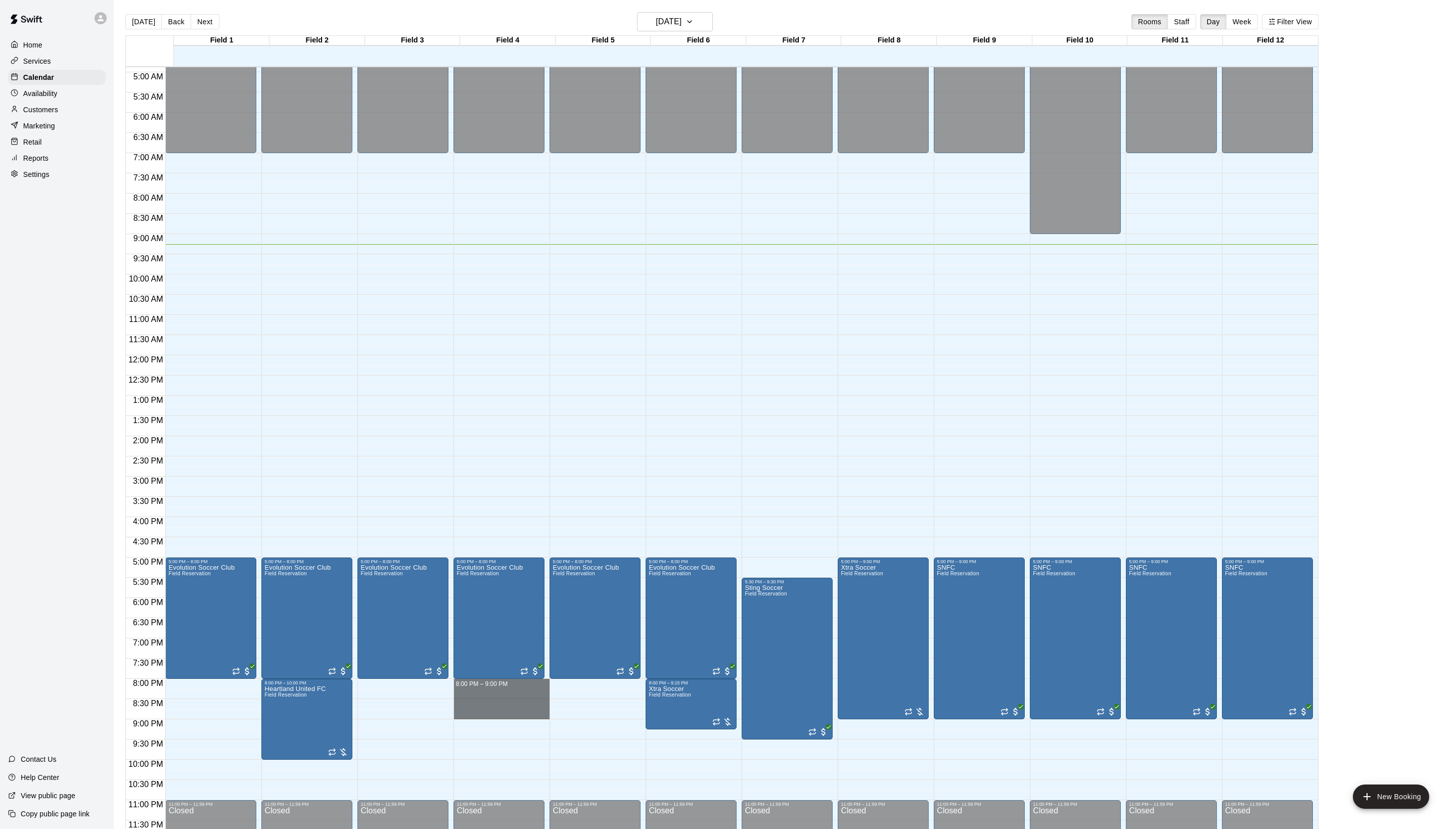
drag, startPoint x: 480, startPoint y: 681, endPoint x: 480, endPoint y: 718, distance: 37.0
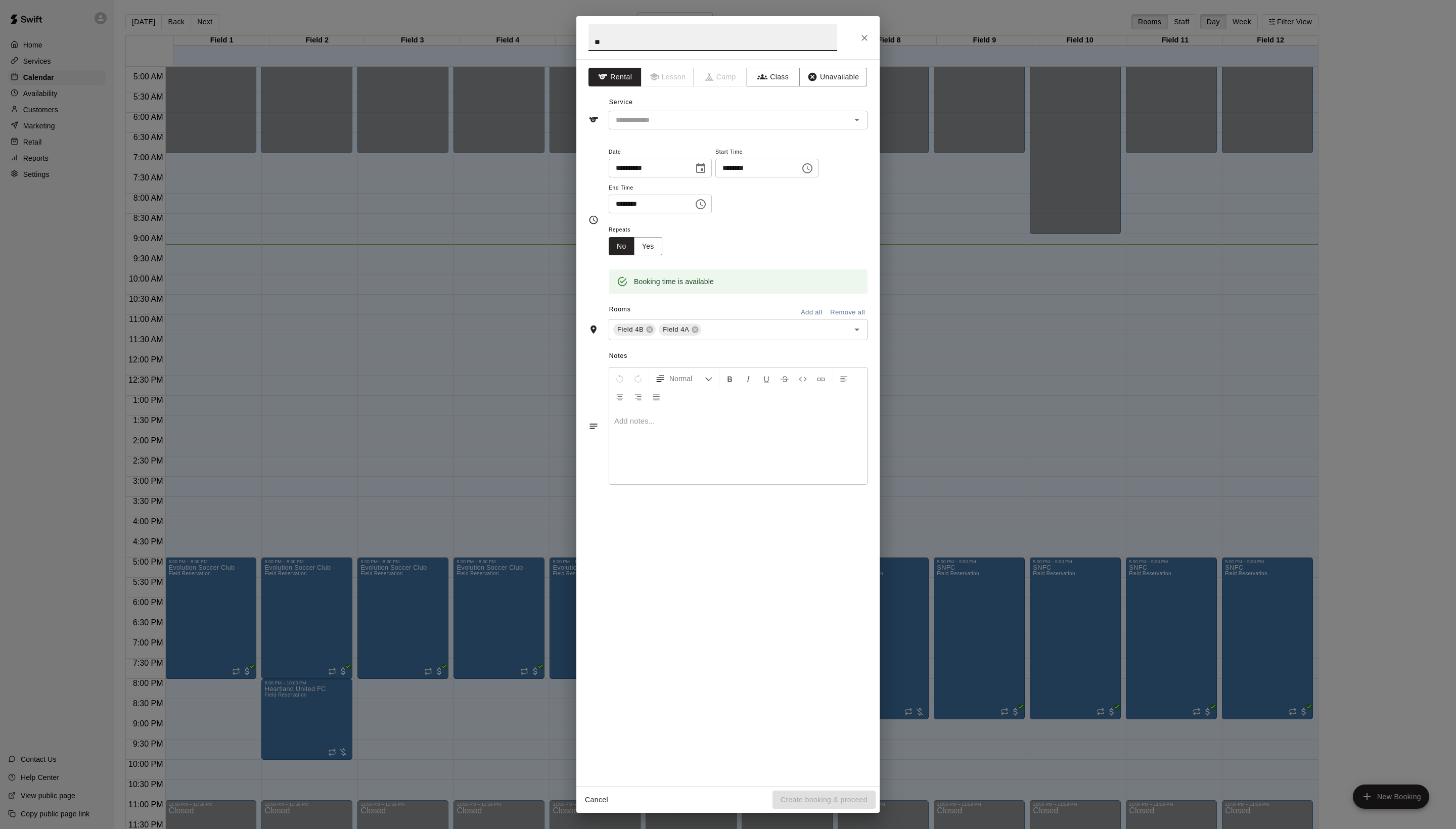
type input "*"
type input "***"
click at [780, 126] on input "text" at bounding box center [722, 120] width 223 height 13
click at [735, 166] on li "Field Reservation" at bounding box center [747, 166] width 238 height 17
type input "**********"
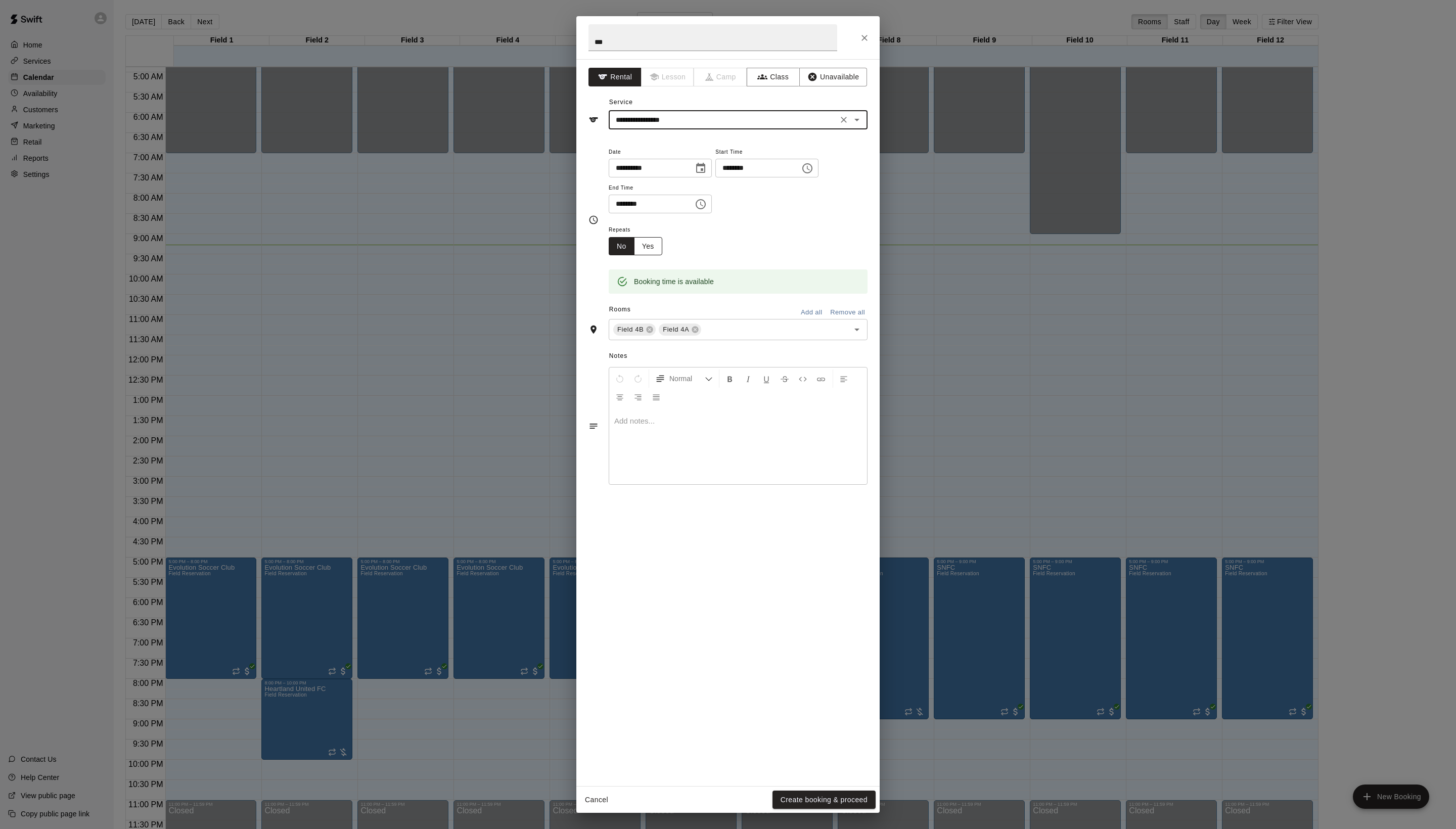
click at [663, 256] on button "Yes" at bounding box center [647, 247] width 28 height 19
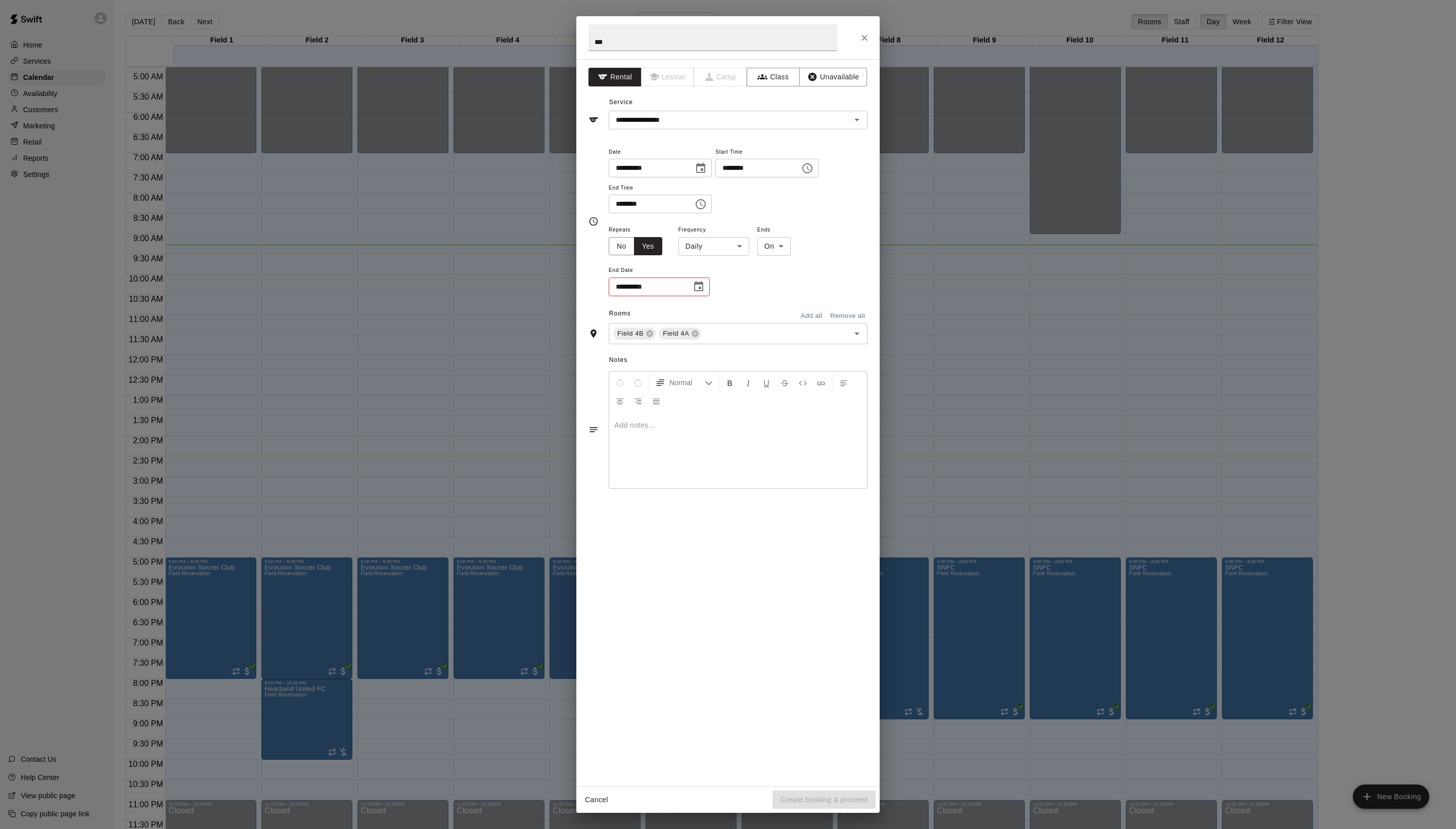
click at [762, 359] on body "Home Services Calendar Availability Customers Marketing Retail Reports Settings…" at bounding box center [728, 423] width 1456 height 845
click at [753, 395] on li "Weekly [DATE]" at bounding box center [744, 397] width 126 height 17
type input "******"
click at [703, 291] on icon "Choose date" at bounding box center [699, 286] width 9 height 10
click at [771, 441] on icon "Next month" at bounding box center [775, 438] width 12 height 12
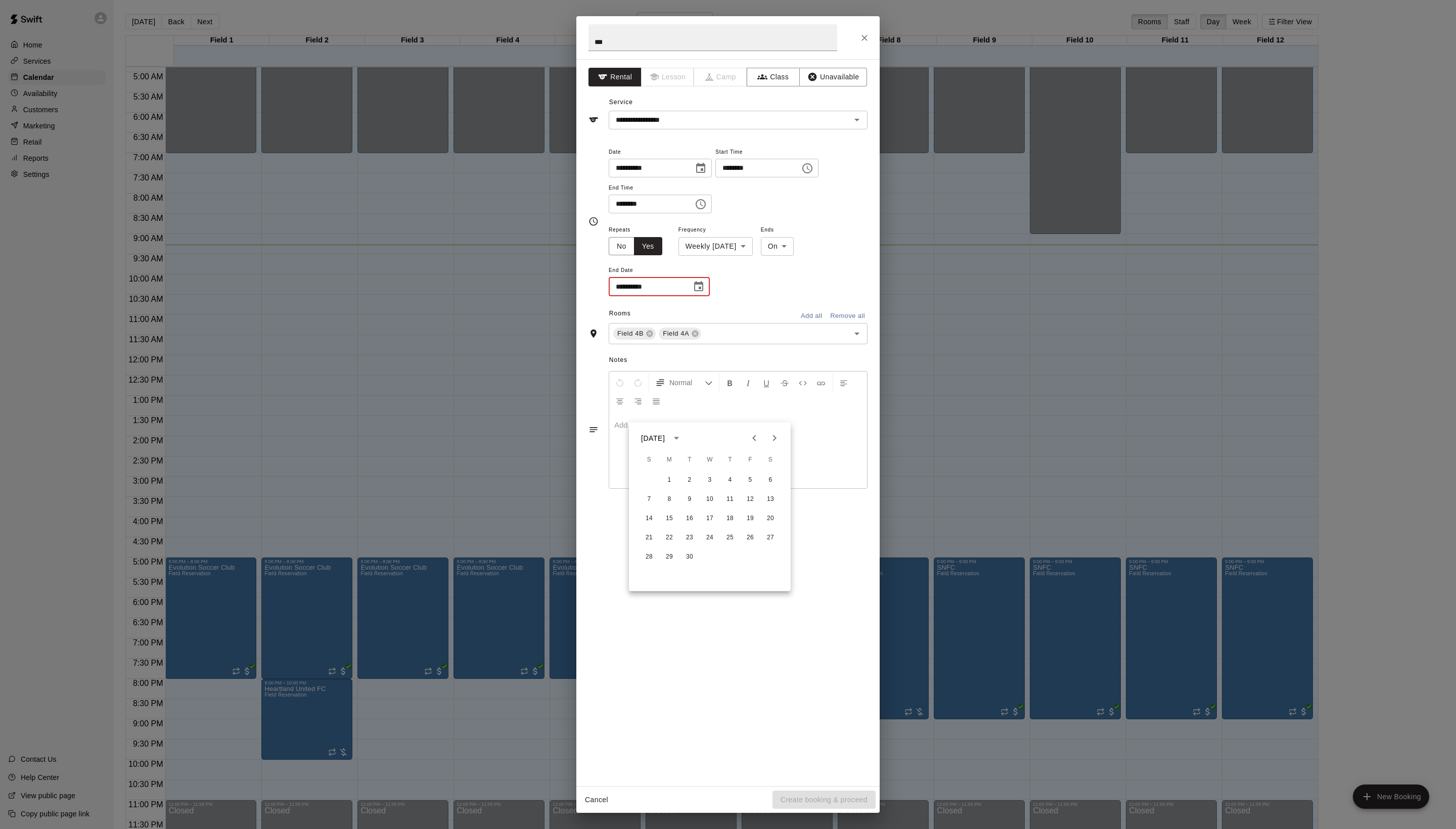
click at [771, 441] on icon "Next month" at bounding box center [775, 438] width 12 height 12
click at [669, 502] on button "3" at bounding box center [669, 499] width 18 height 18
type input "**********"
click at [813, 791] on button "Create booking & proceed" at bounding box center [824, 800] width 103 height 19
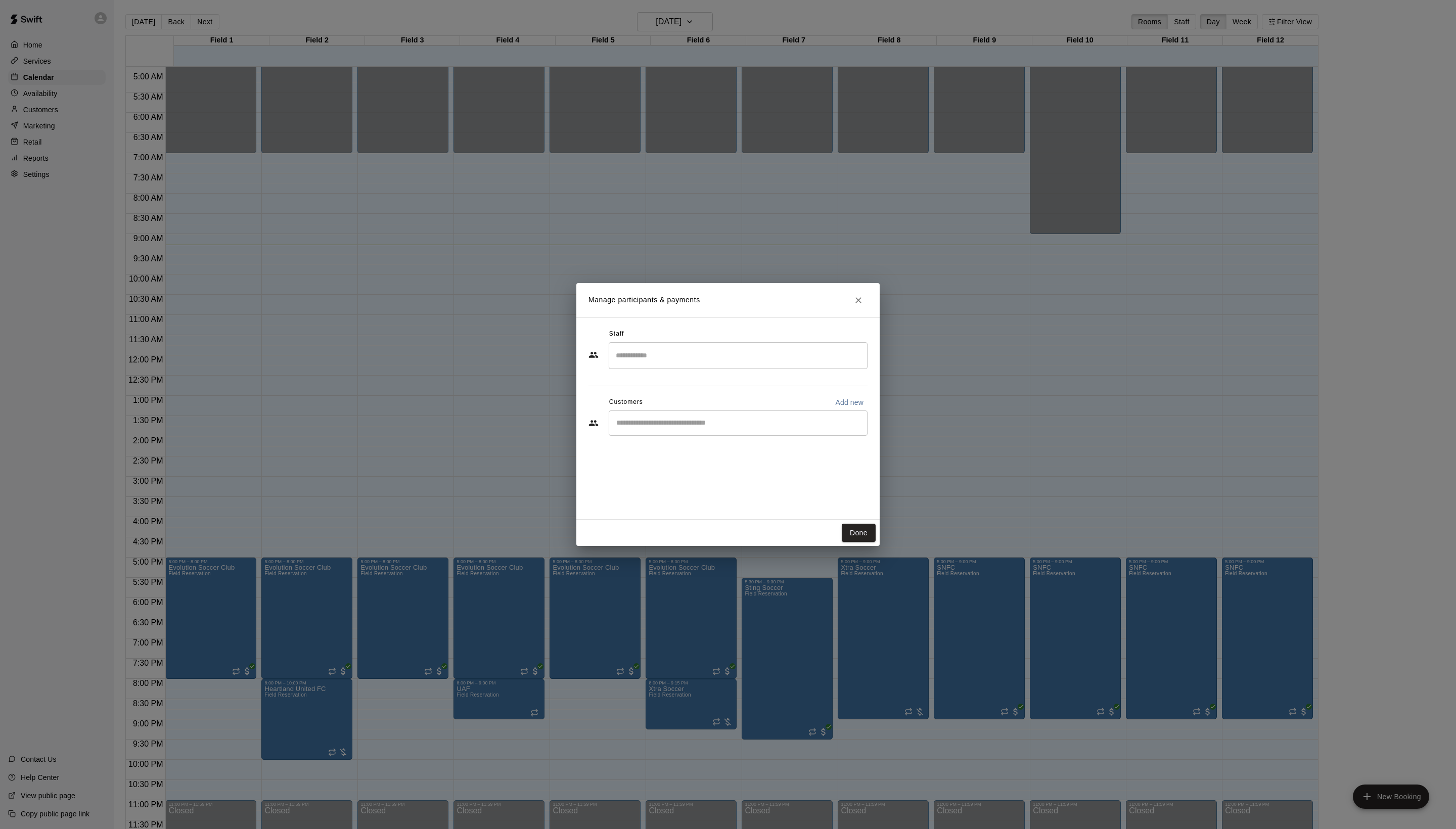
click at [648, 428] on input "Start typing to search customers..." at bounding box center [738, 423] width 249 height 10
type input "****"
click at [733, 488] on div "[PERSON_NAME] [EMAIL_ADDRESS][DOMAIN_NAME]" at bounding box center [747, 474] width 238 height 32
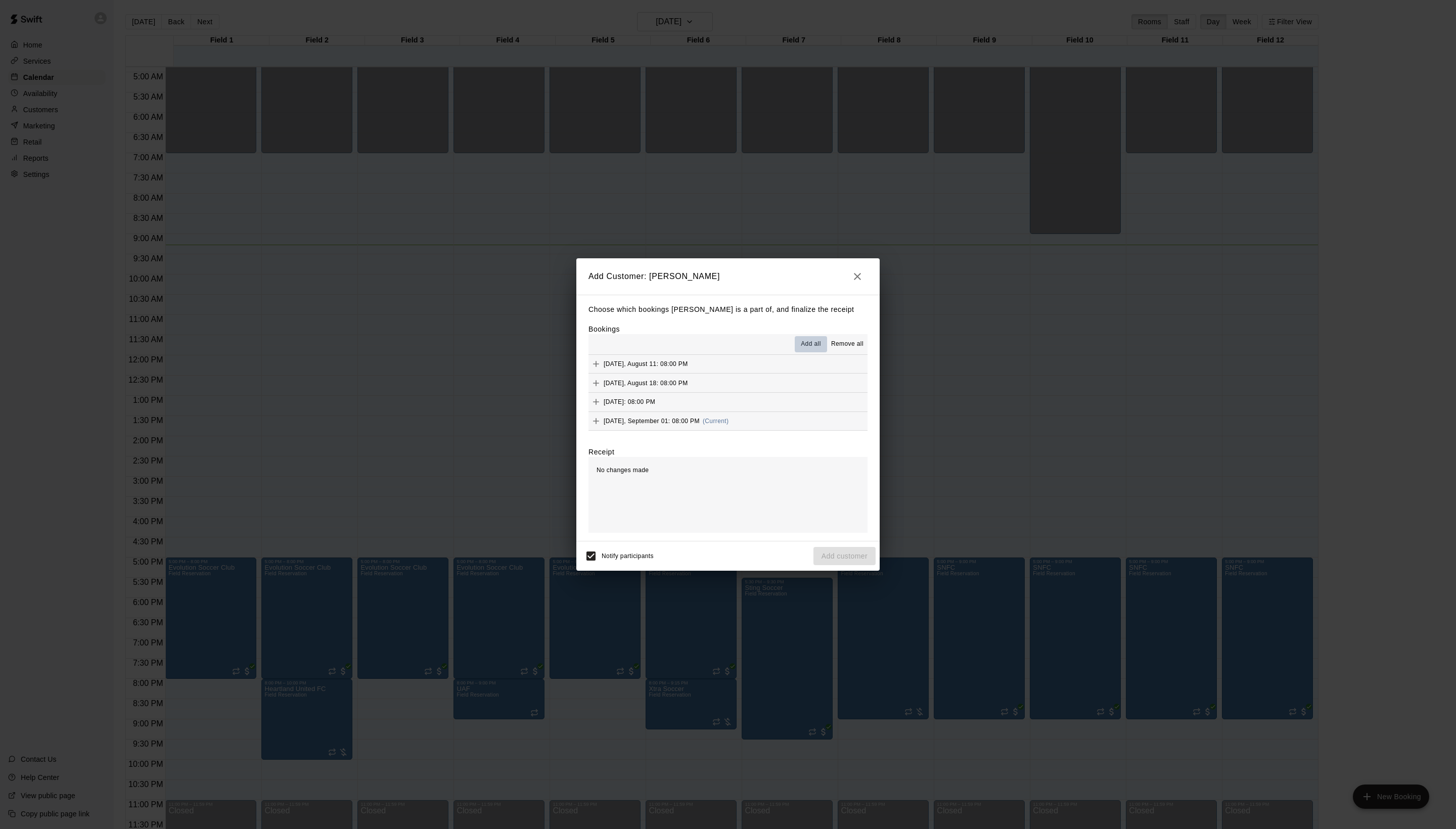
click at [801, 349] on span "Add all" at bounding box center [811, 344] width 20 height 10
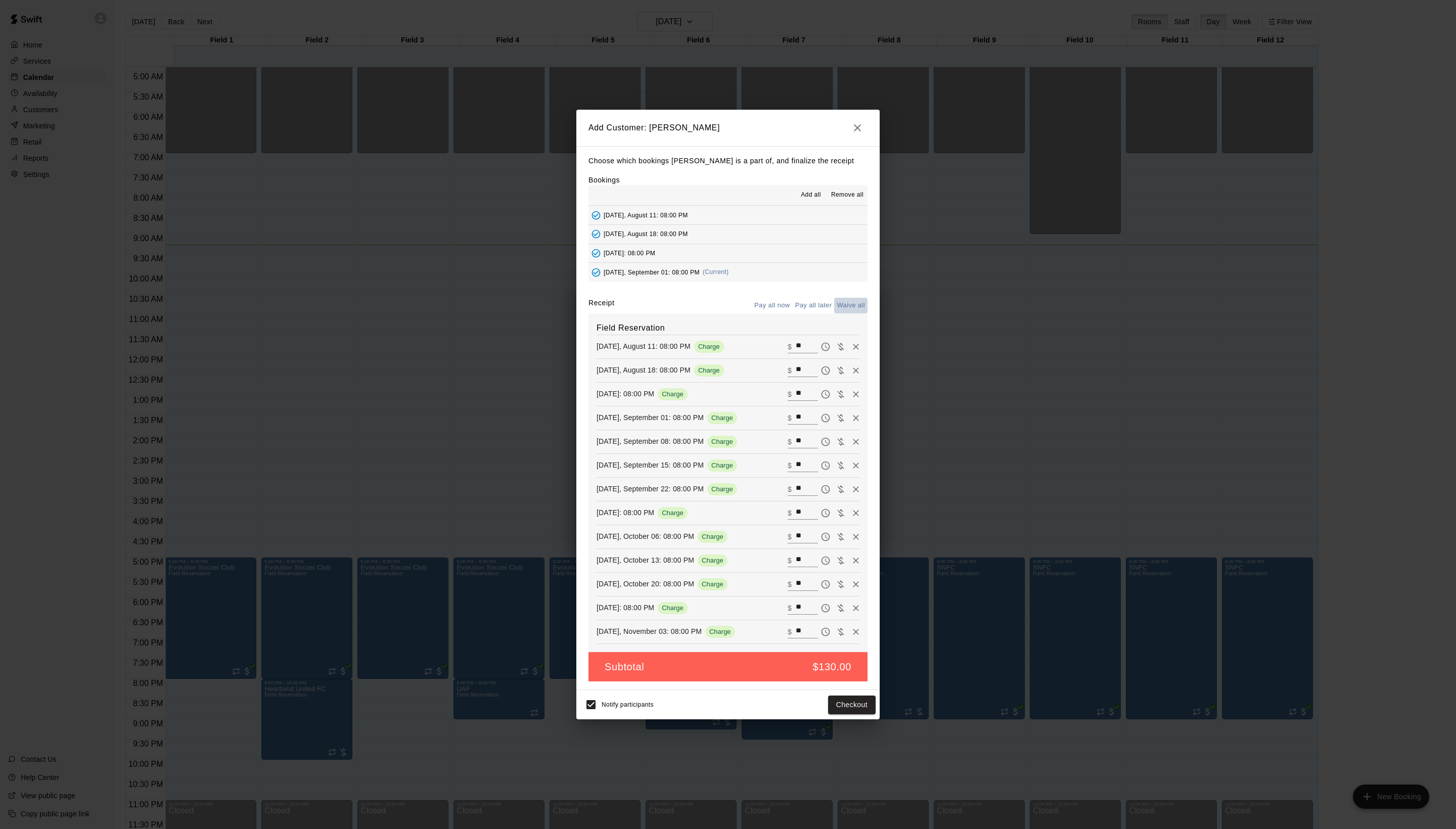
click at [842, 298] on button "Waive all" at bounding box center [851, 306] width 33 height 15
type input "*"
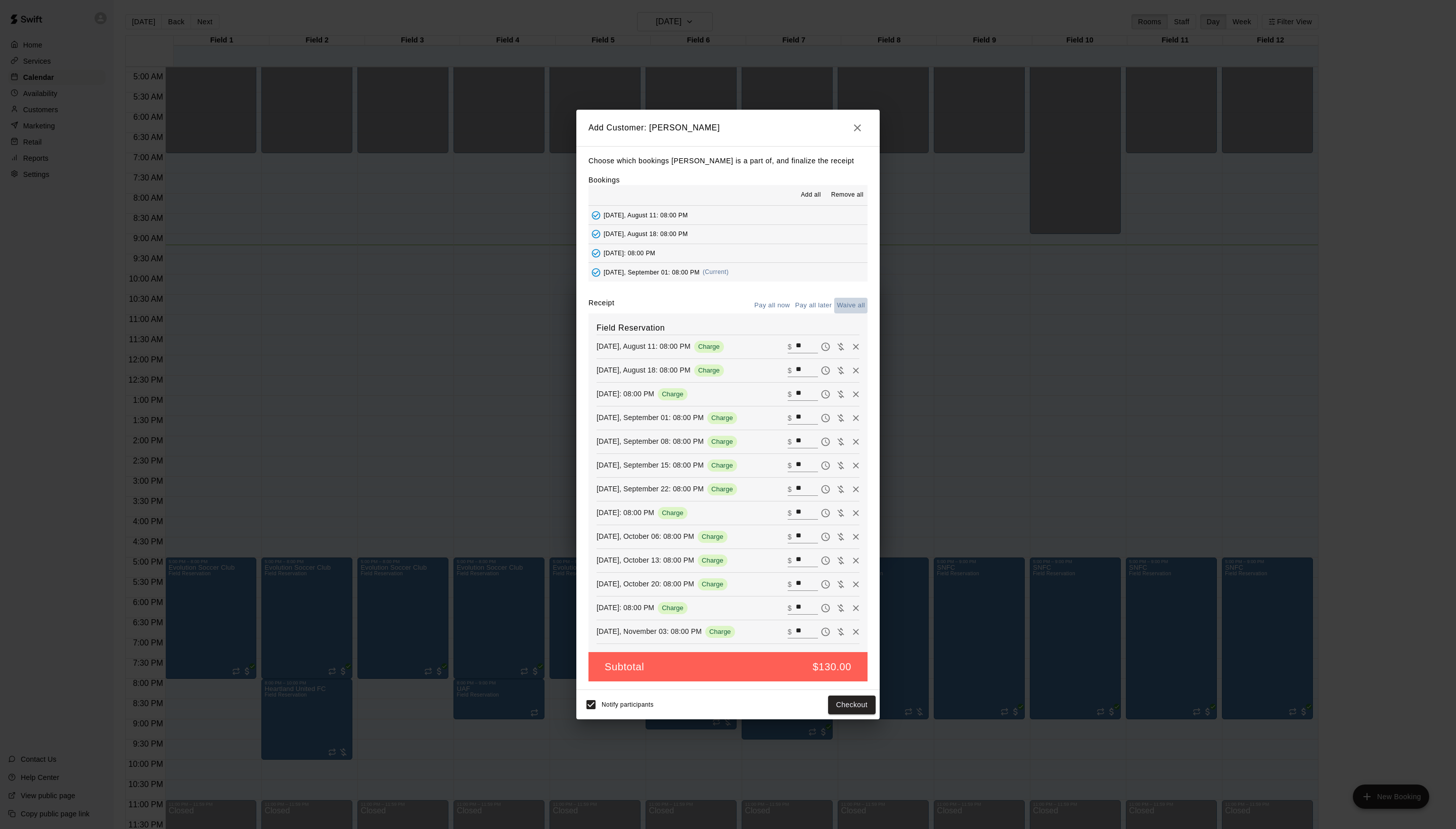
type input "*"
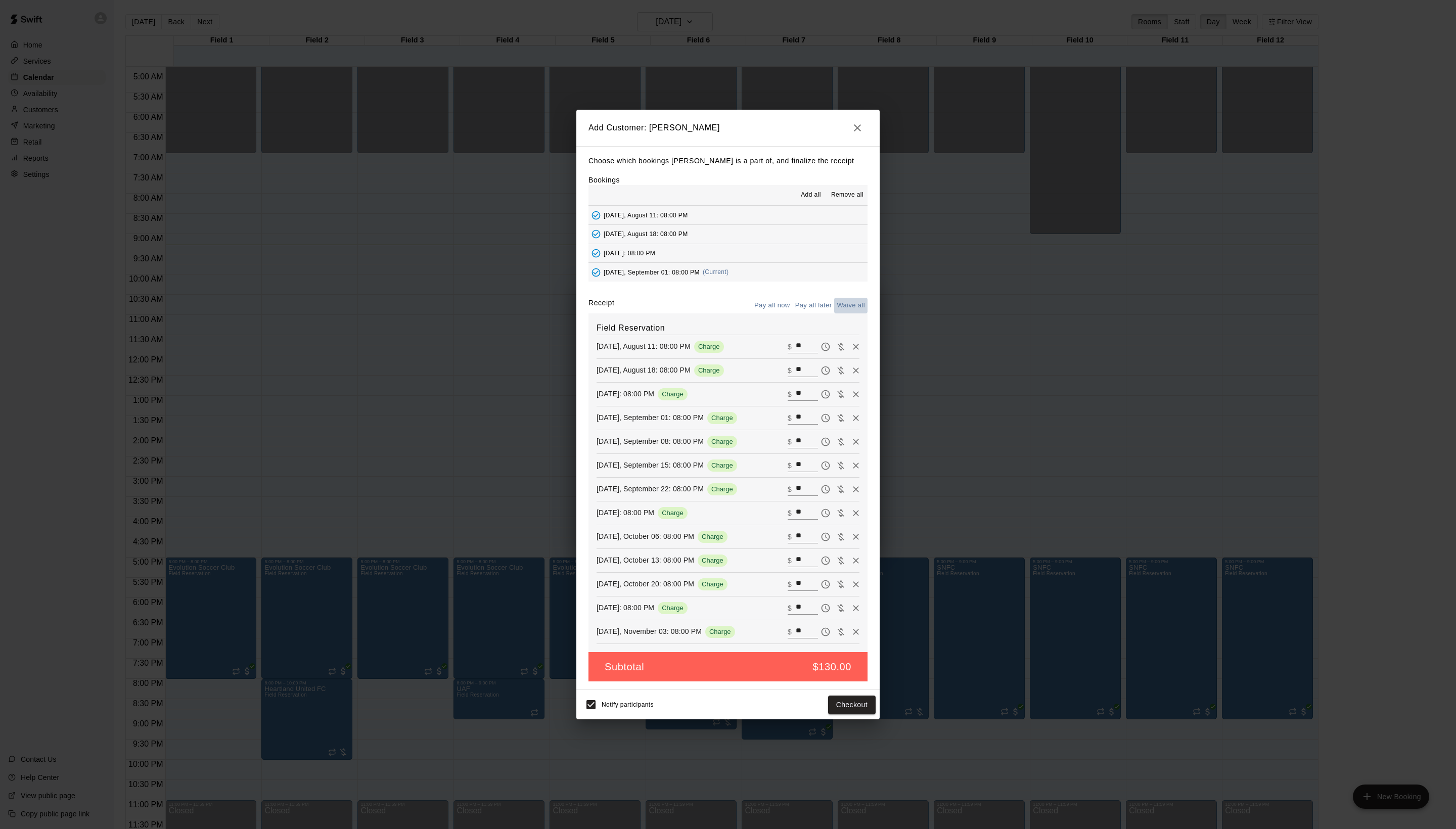
type input "*"
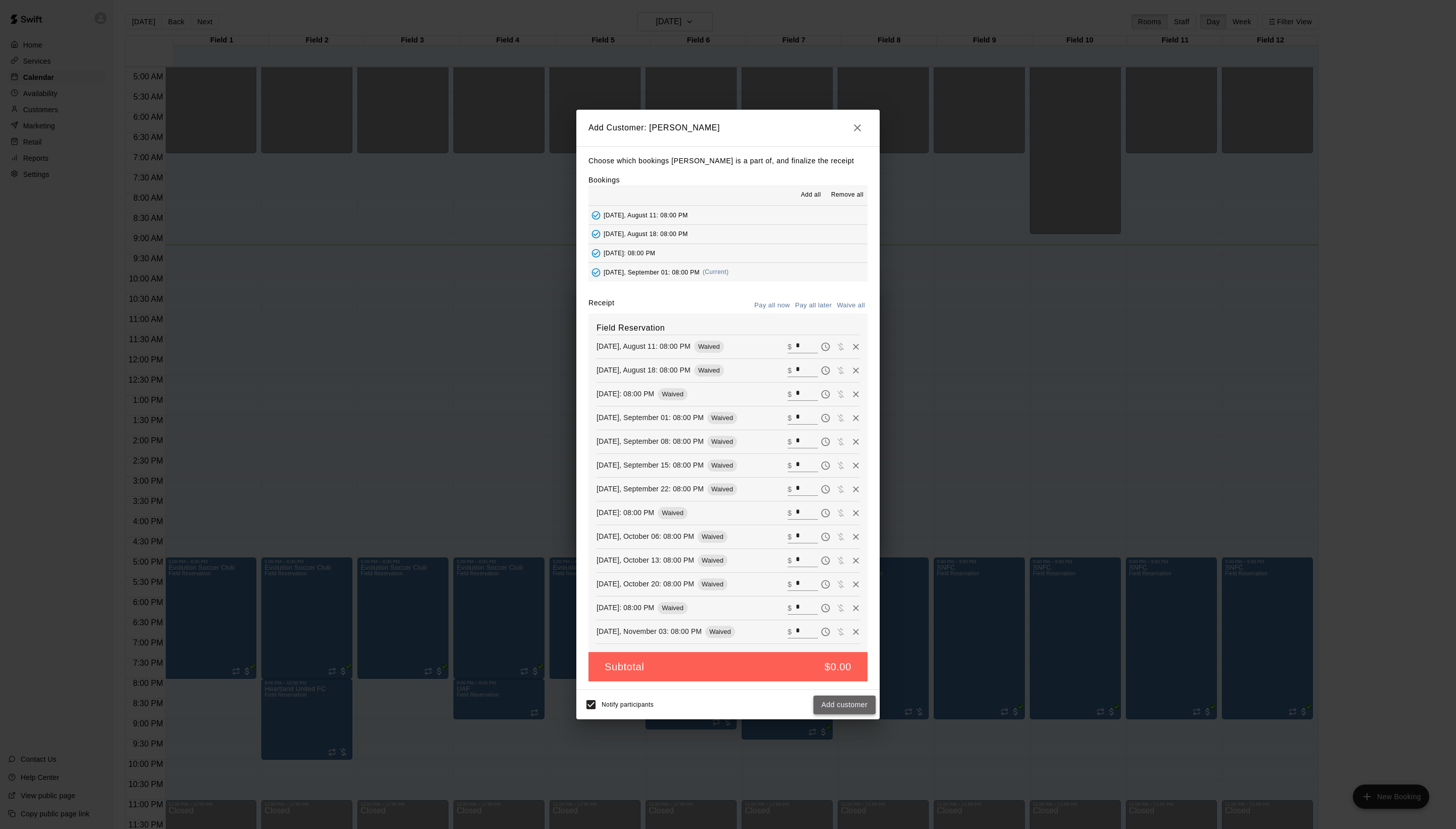
click at [824, 715] on button "Add customer" at bounding box center [845, 705] width 62 height 19
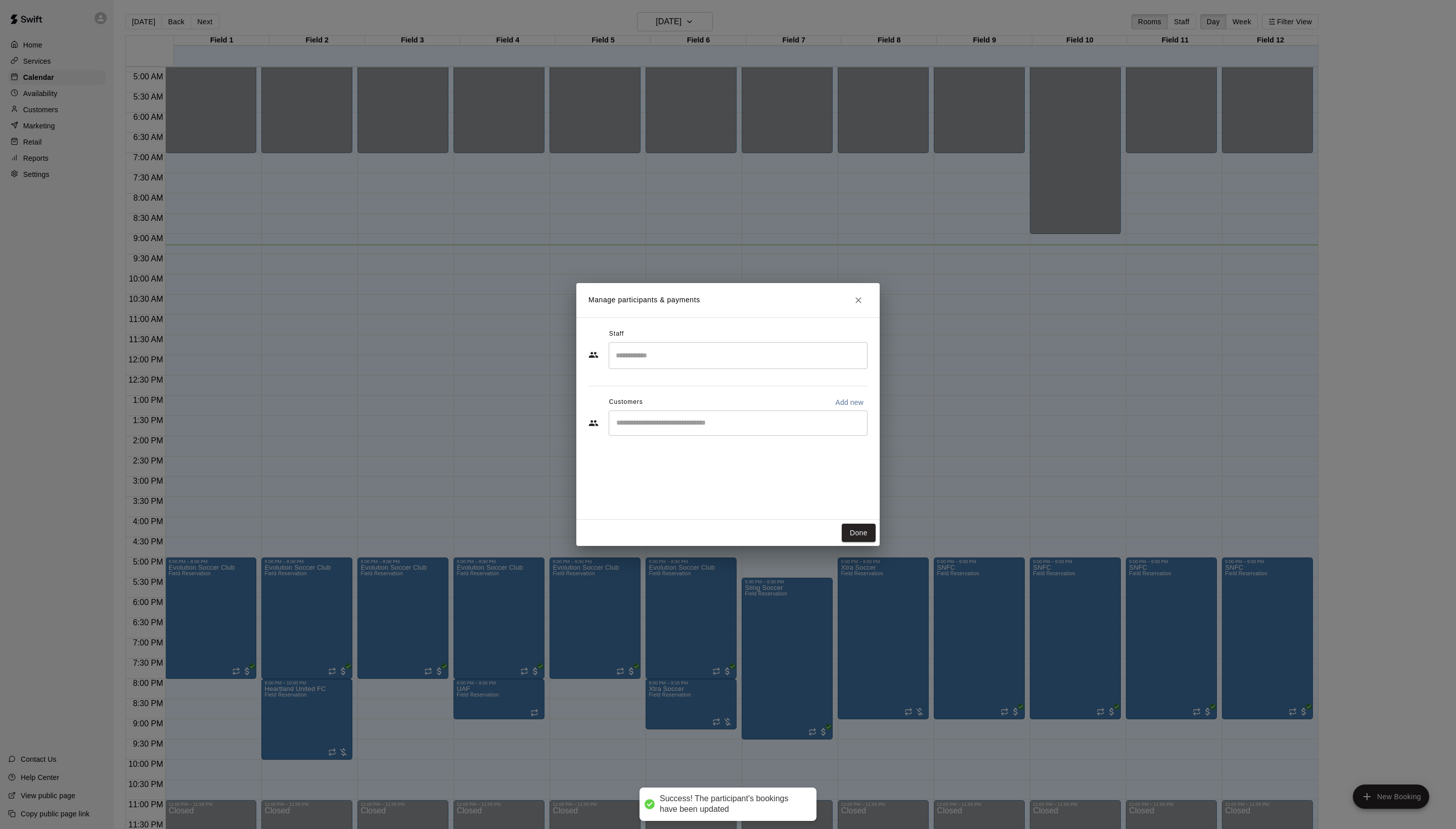
scroll to position [0, 0]
click at [861, 542] on button "Done" at bounding box center [859, 533] width 34 height 19
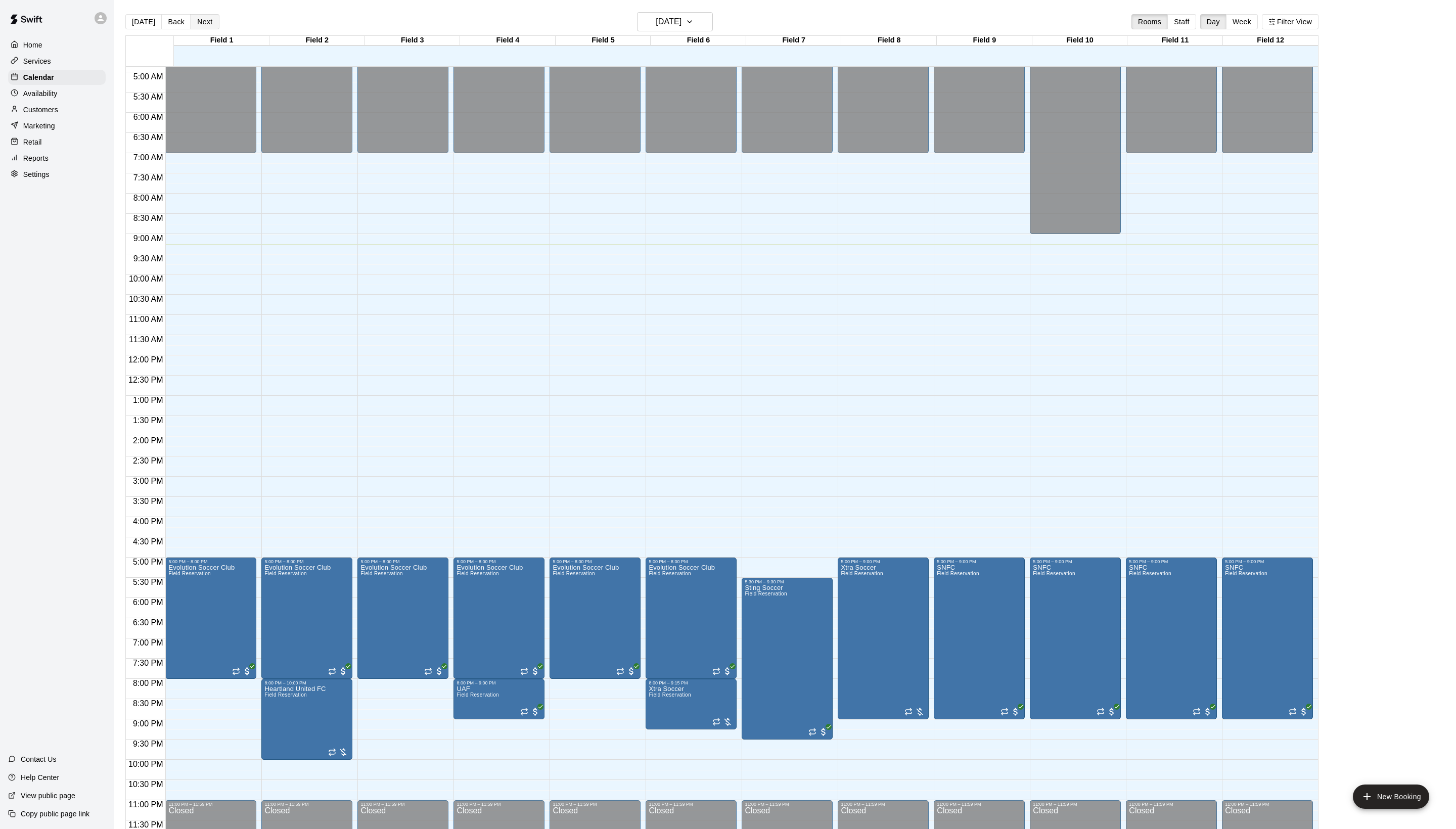
click at [211, 20] on button "Next" at bounding box center [204, 22] width 28 height 15
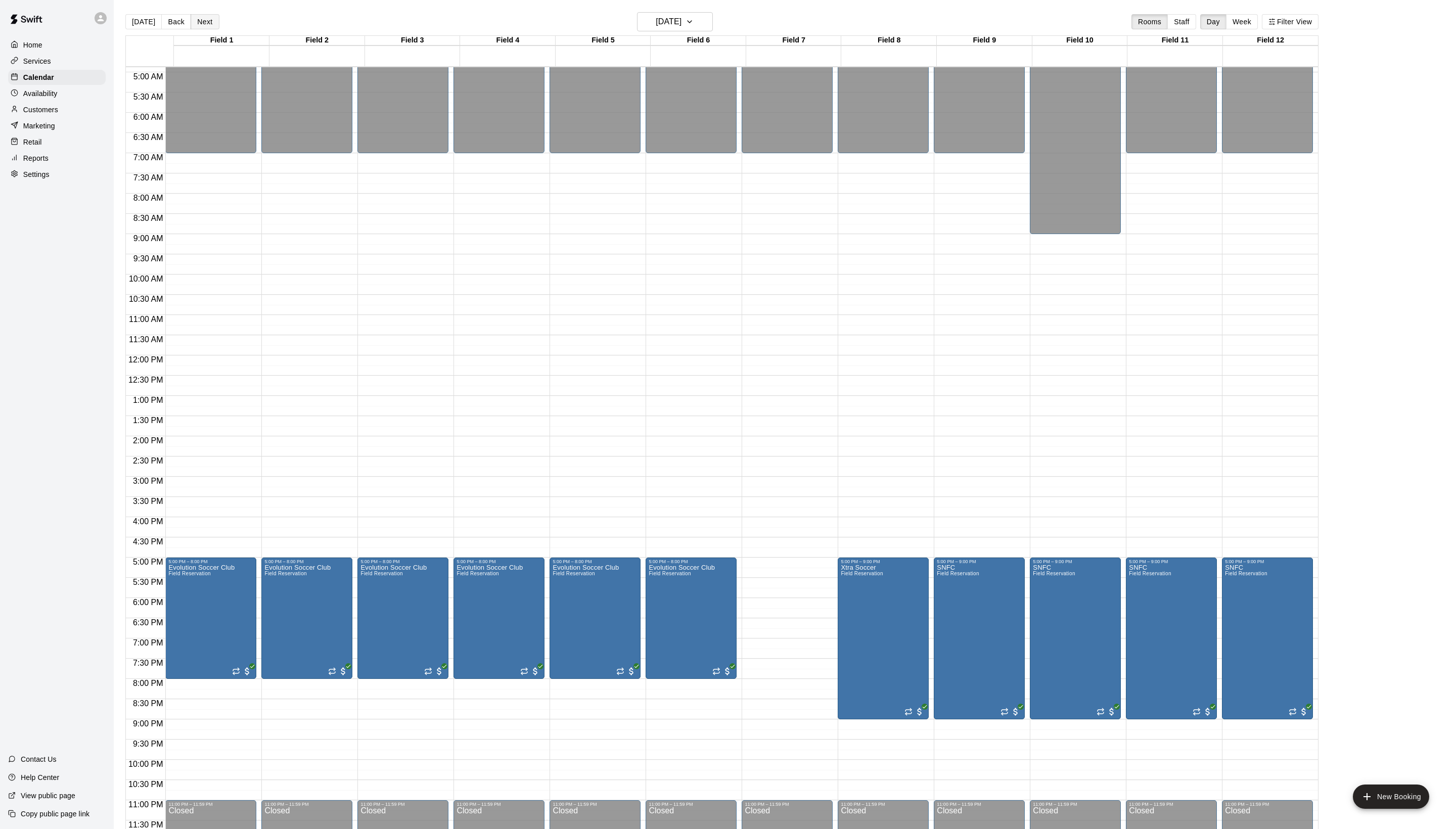
click at [211, 20] on button "Next" at bounding box center [204, 22] width 28 height 15
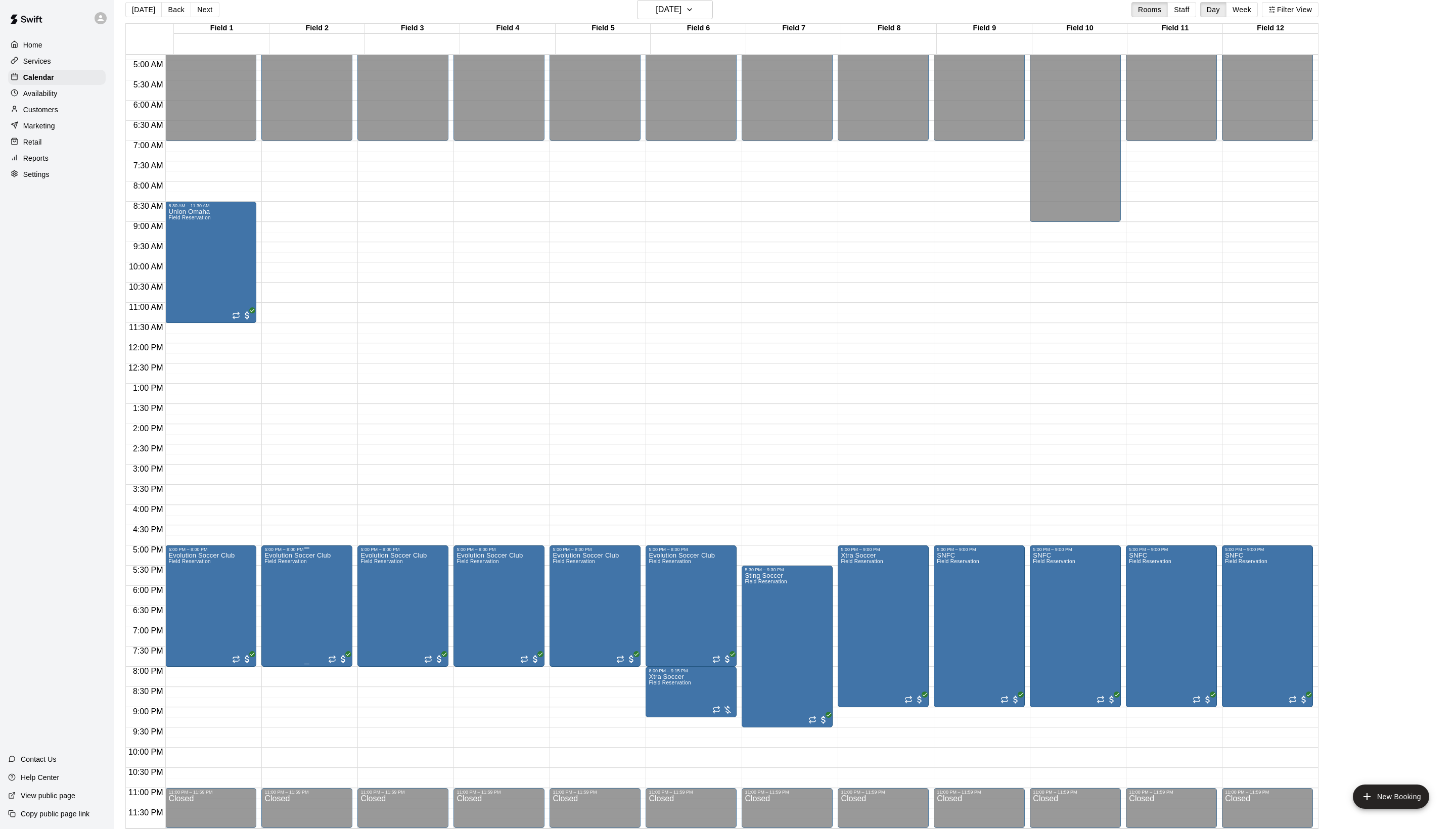
scroll to position [10, 0]
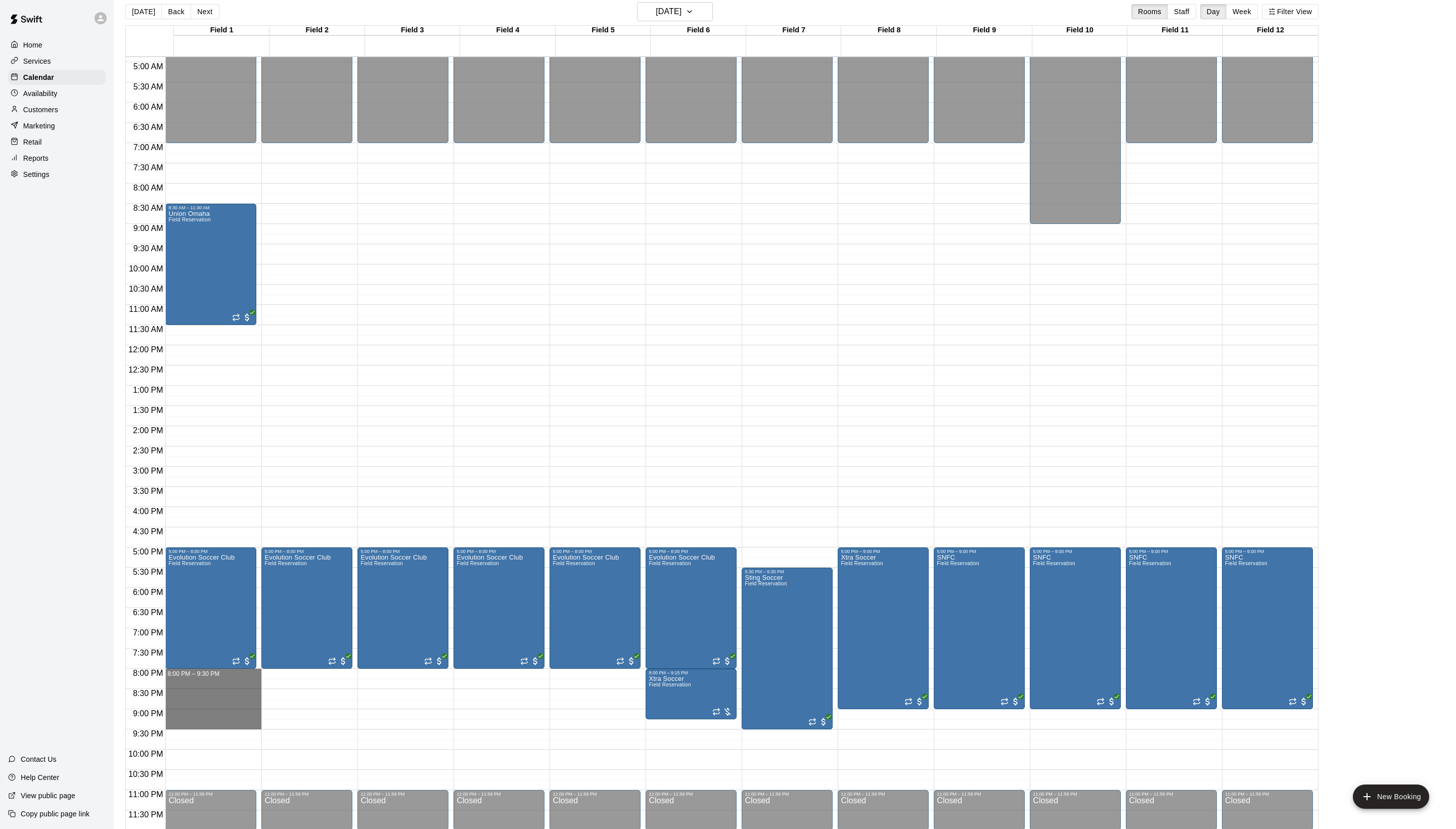
drag, startPoint x: 208, startPoint y: 669, endPoint x: 207, endPoint y: 721, distance: 52.0
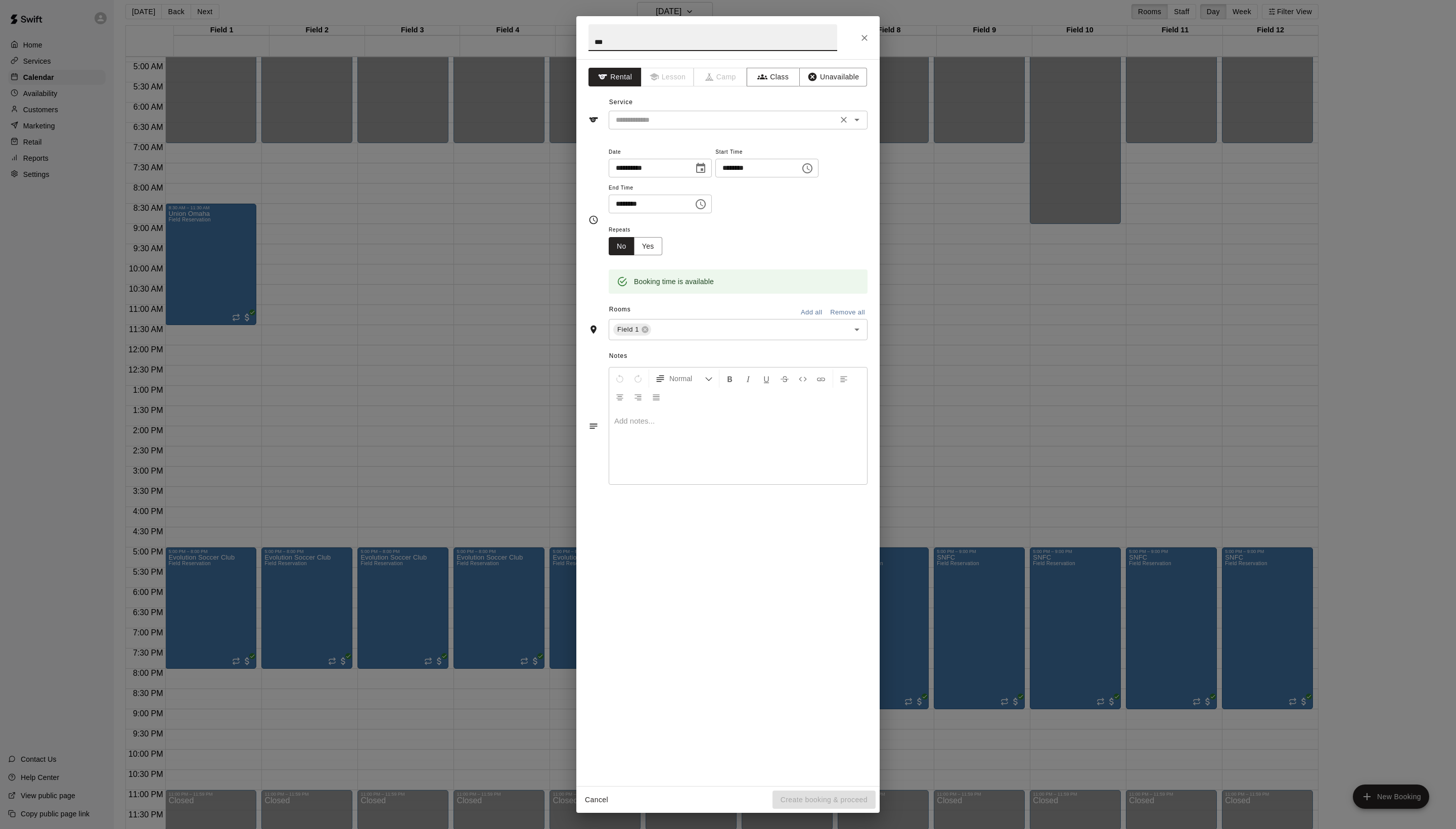
type input "***"
click at [678, 126] on input "text" at bounding box center [722, 120] width 223 height 13
click at [675, 160] on li "Field Reservation" at bounding box center [747, 166] width 238 height 17
type input "**********"
click at [663, 256] on button "Yes" at bounding box center [647, 247] width 28 height 19
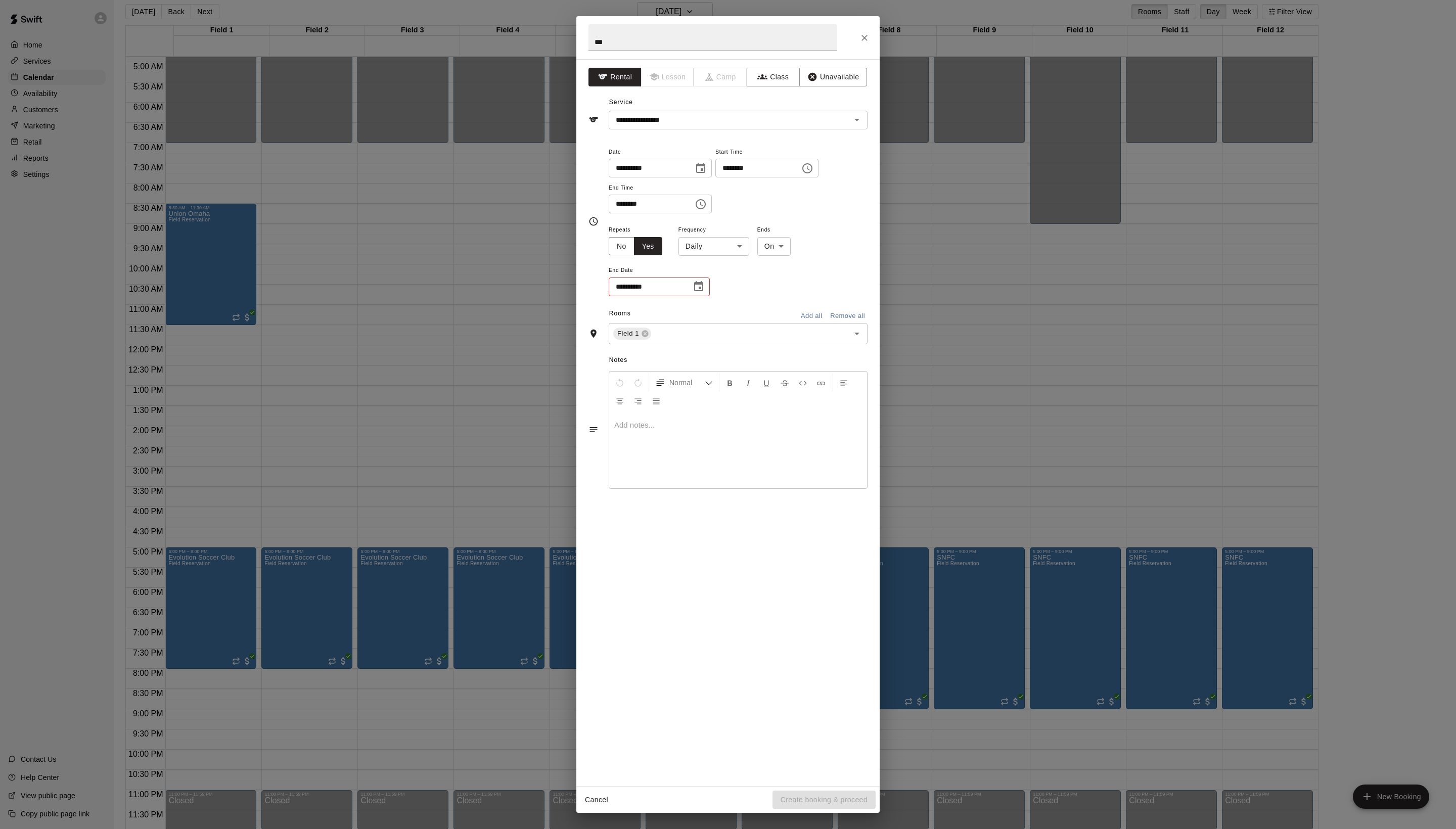
click at [744, 350] on body "Home Services Calendar Availability Customers Marketing Retail Reports Settings…" at bounding box center [728, 412] width 1456 height 845
click at [751, 400] on li "Weekly [DATE]" at bounding box center [744, 397] width 126 height 17
type input "******"
click at [703, 291] on icon "Choose date" at bounding box center [699, 286] width 9 height 10
click at [815, 441] on icon "Next month" at bounding box center [820, 438] width 12 height 12
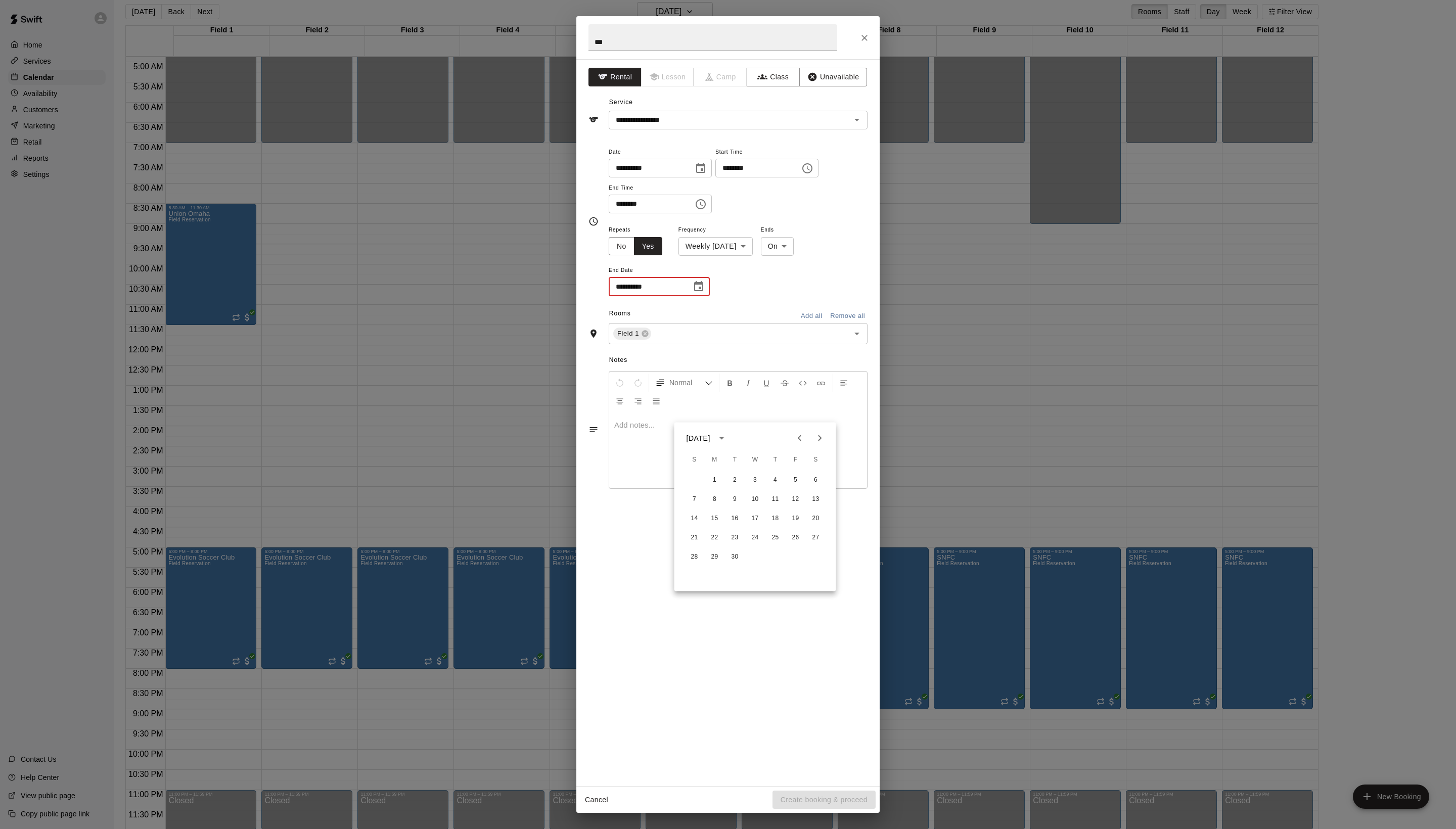
click at [815, 441] on icon "Next month" at bounding box center [820, 438] width 12 height 12
click at [816, 441] on icon "Next month" at bounding box center [820, 438] width 12 height 12
click at [757, 502] on button "5" at bounding box center [755, 499] width 18 height 18
type input "**********"
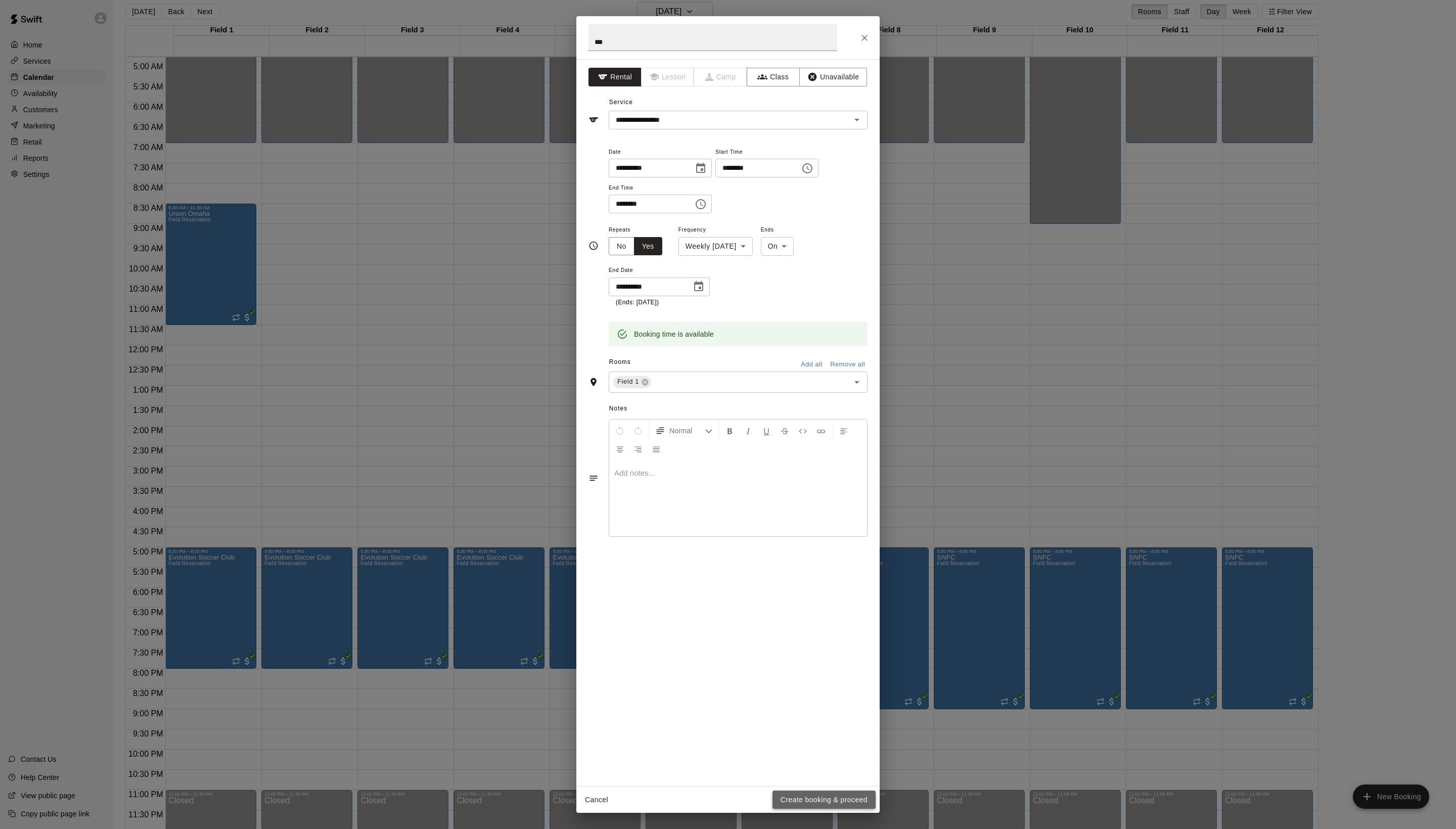
click at [839, 791] on button "Create booking & proceed" at bounding box center [824, 800] width 103 height 19
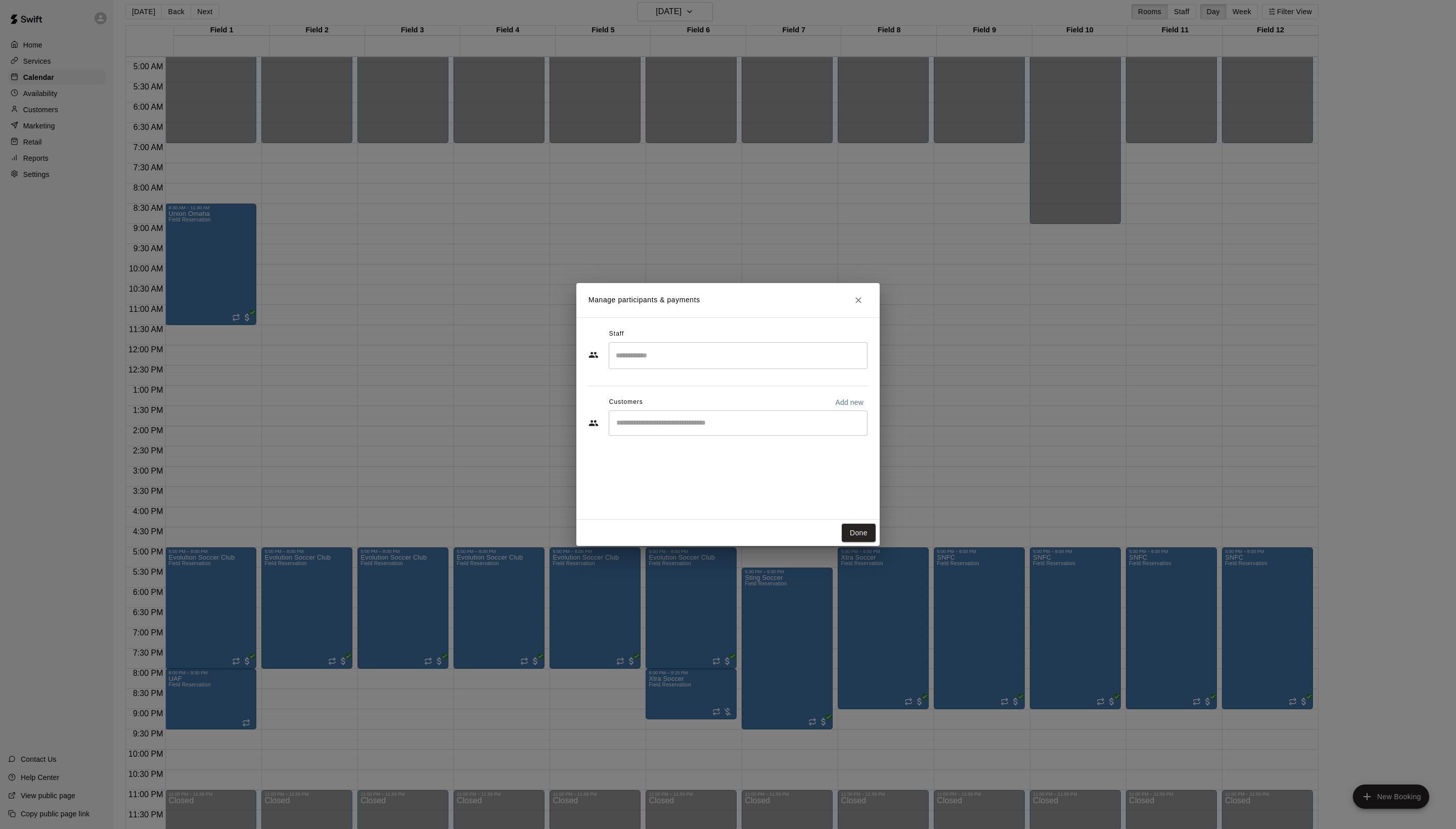
click at [685, 428] on input "Start typing to search customers..." at bounding box center [738, 423] width 249 height 10
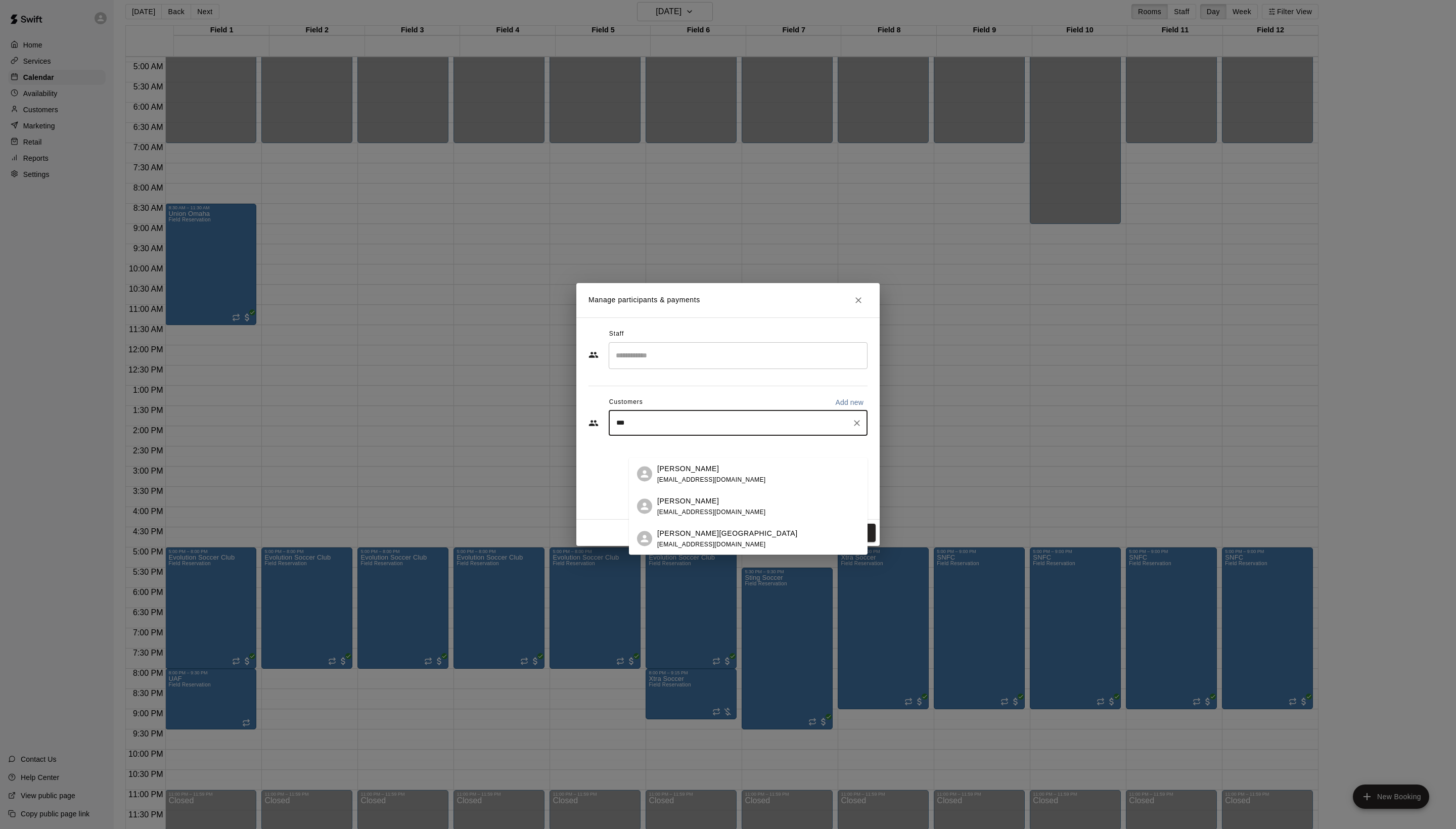
type input "****"
click at [735, 477] on span "[EMAIL_ADDRESS][DOMAIN_NAME]" at bounding box center [711, 479] width 108 height 7
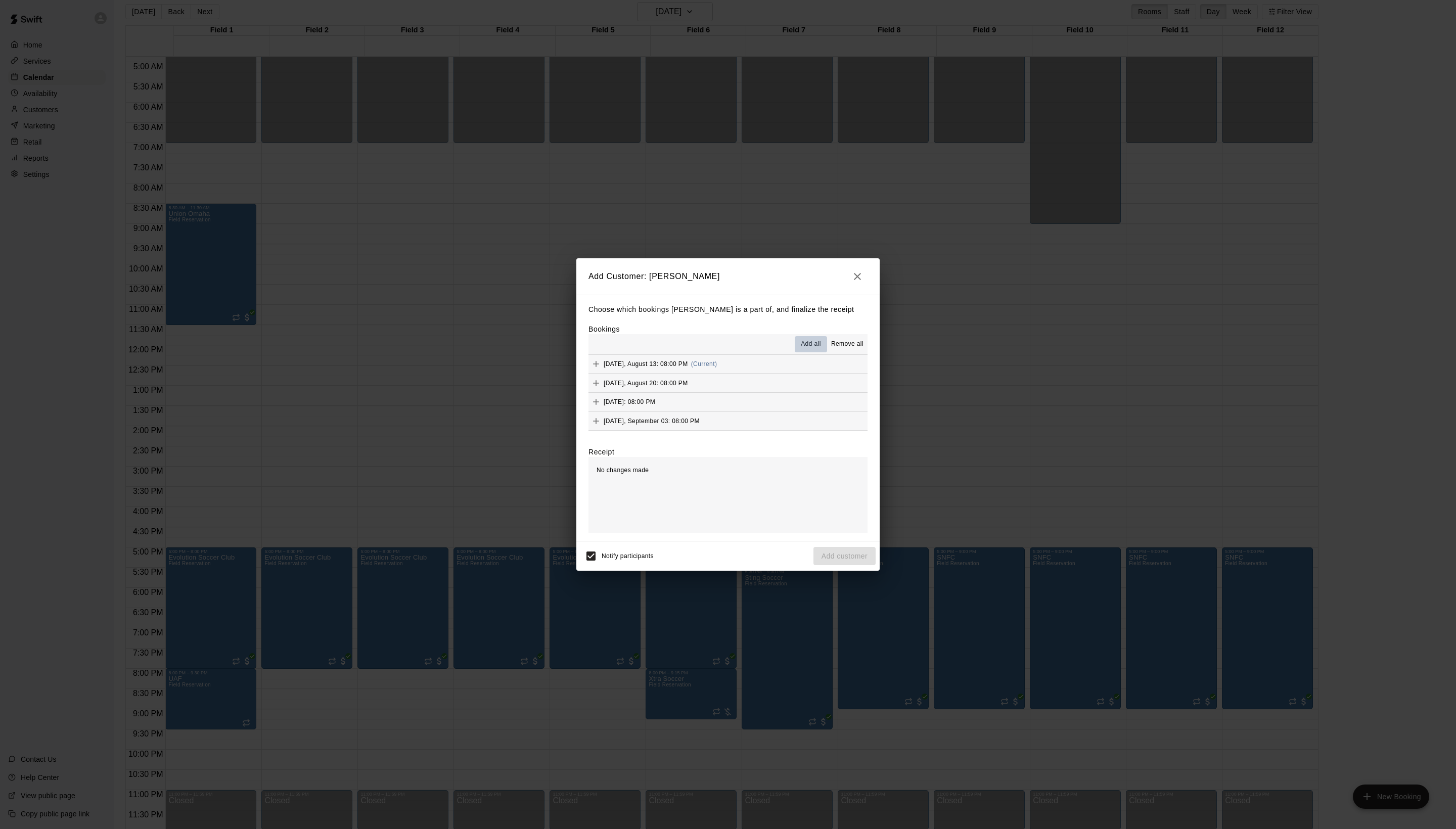
click at [801, 349] on span "Add all" at bounding box center [811, 344] width 20 height 10
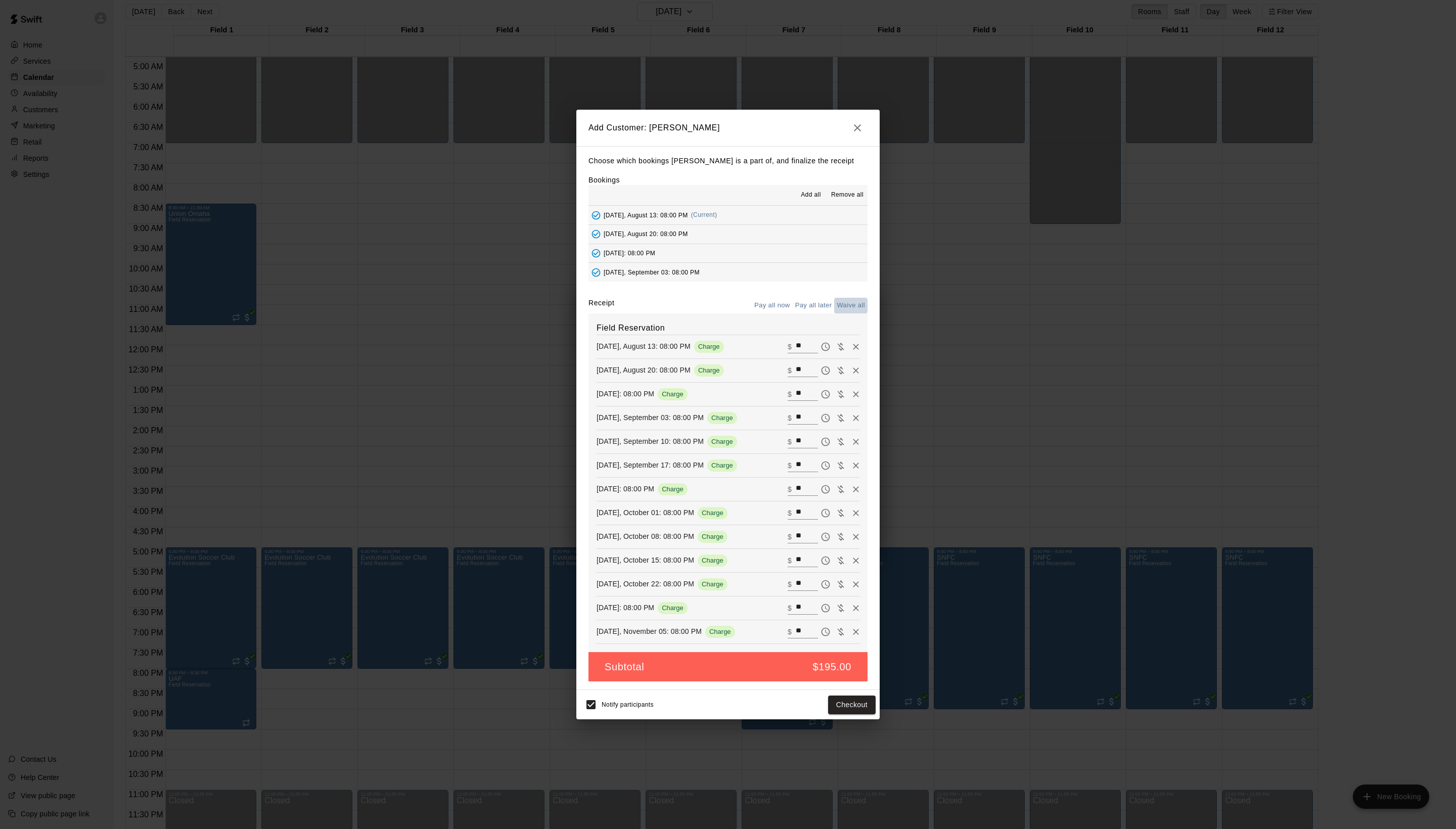
click at [850, 298] on button "Waive all" at bounding box center [851, 306] width 33 height 15
type input "*"
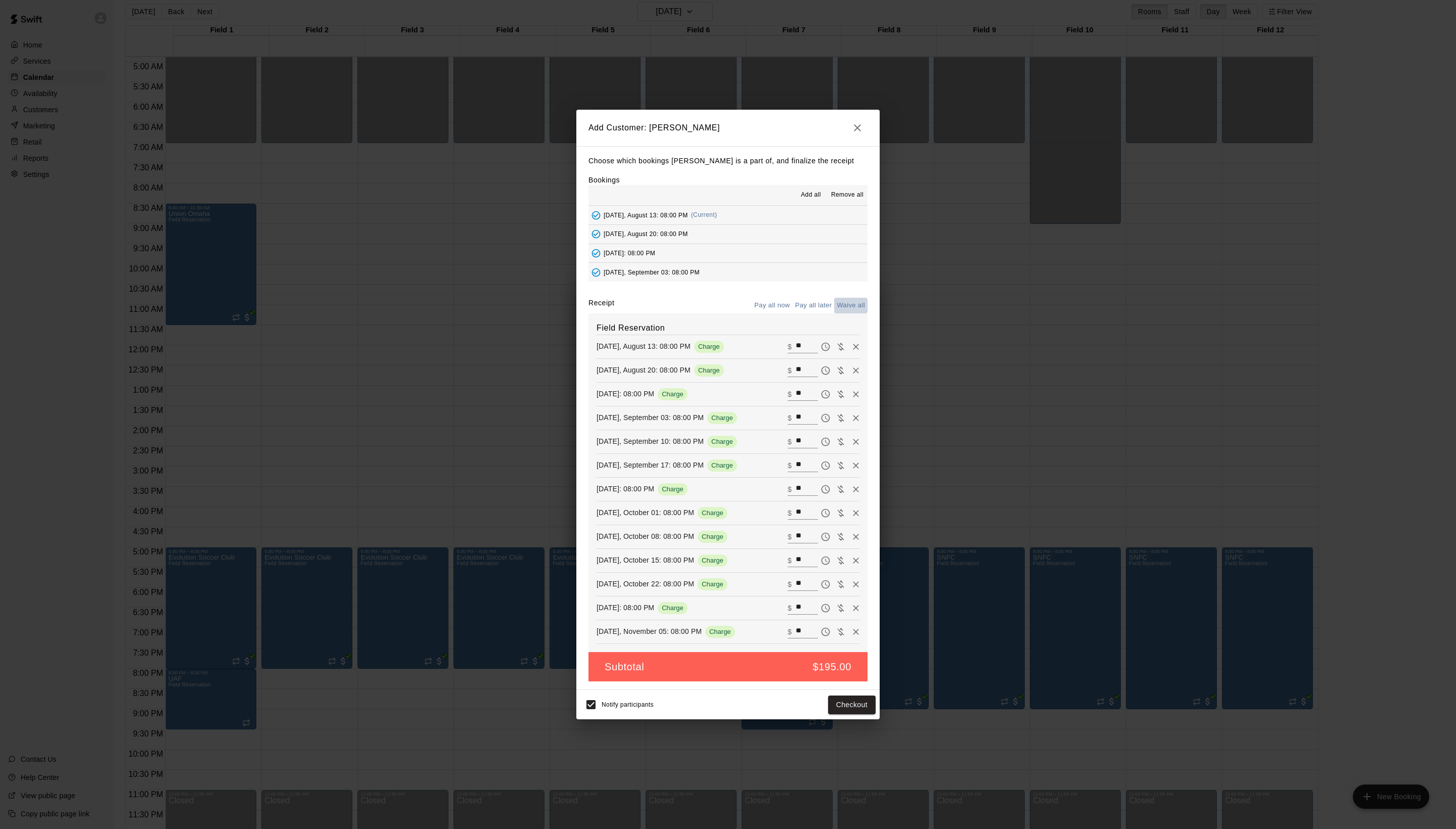
type input "*"
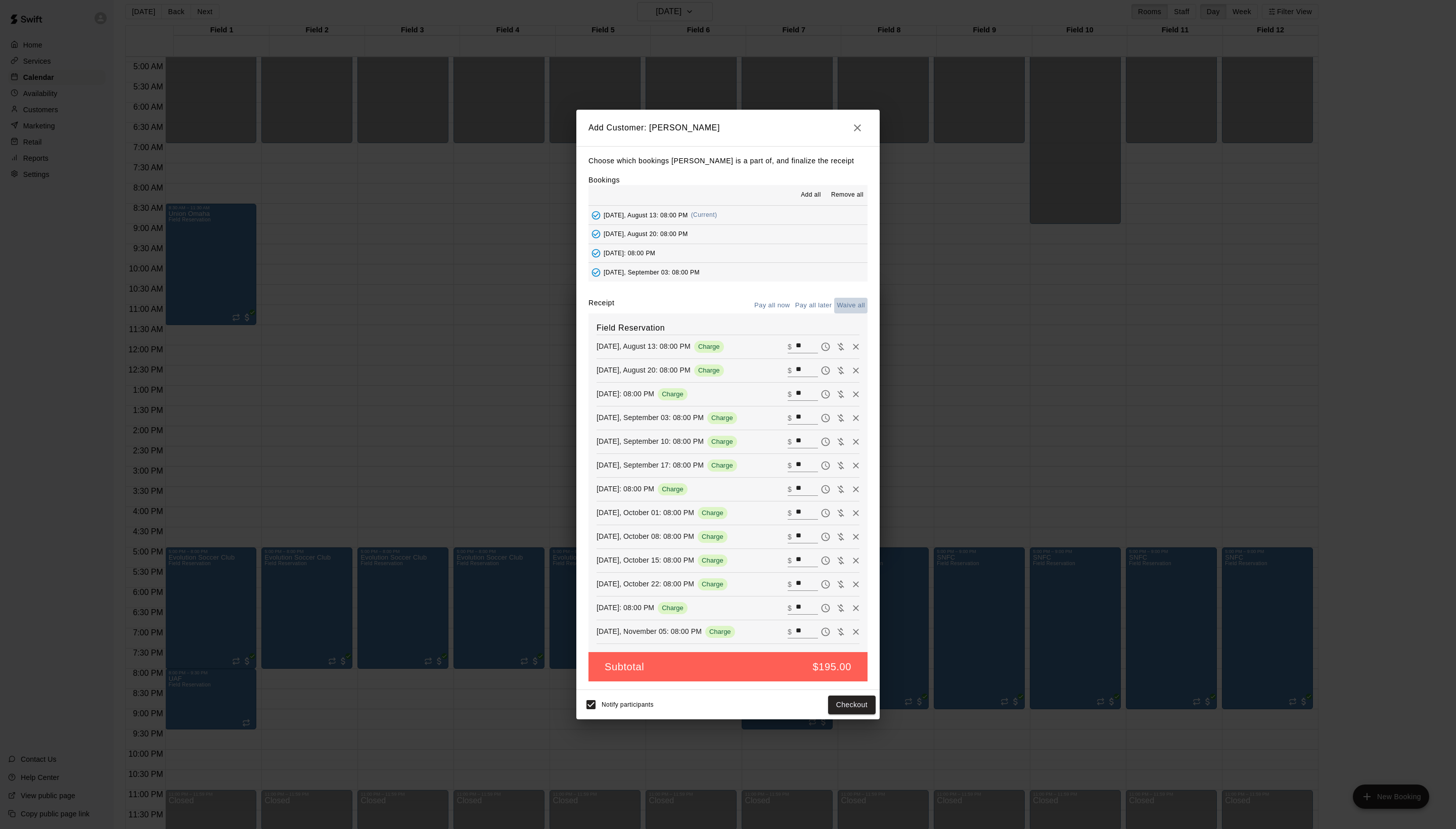
type input "*"
click at [831, 715] on button "Add customer" at bounding box center [845, 705] width 62 height 19
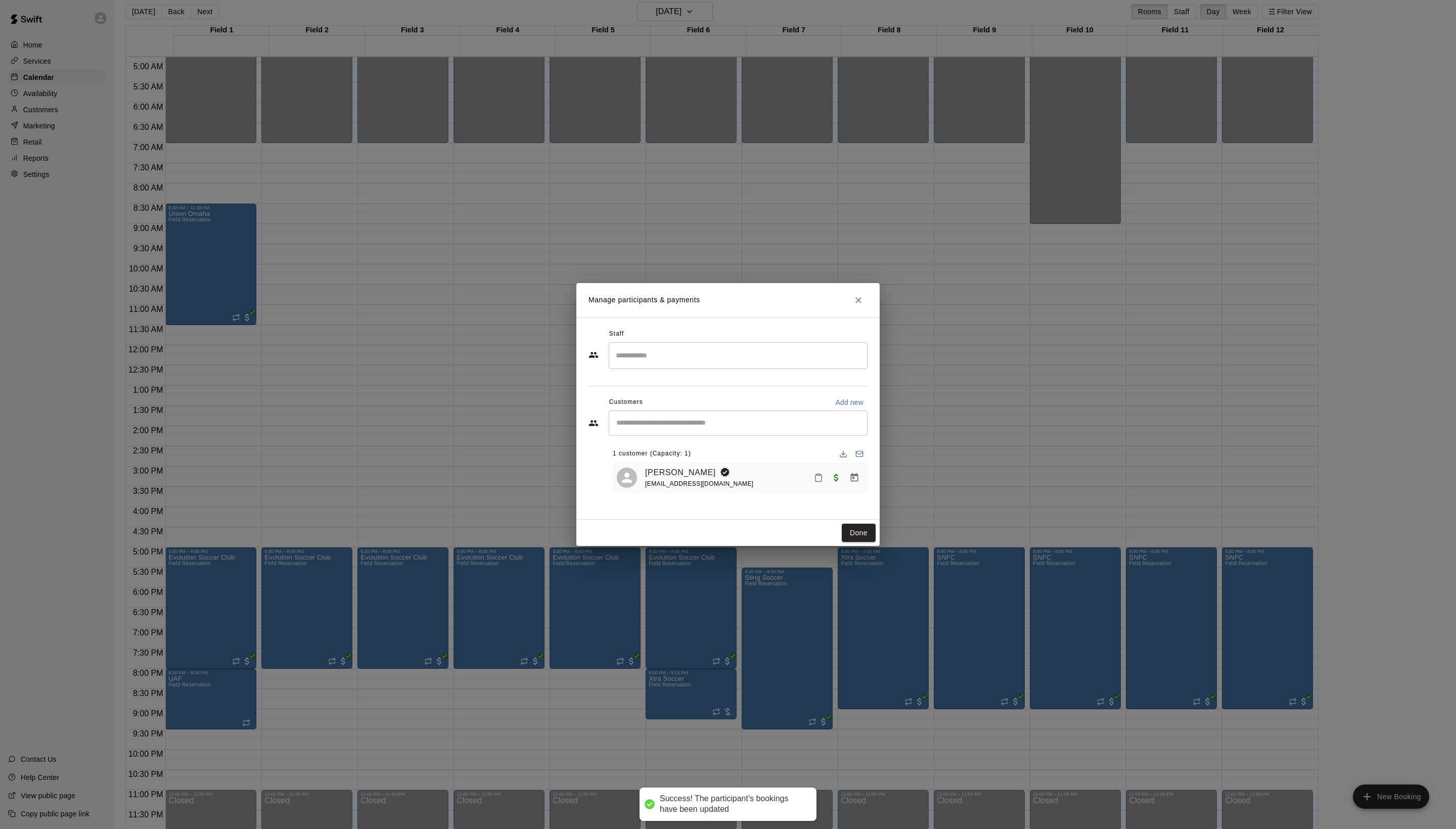
click at [852, 546] on div "Done" at bounding box center [728, 533] width 303 height 26
click at [852, 542] on button "Done" at bounding box center [859, 533] width 34 height 19
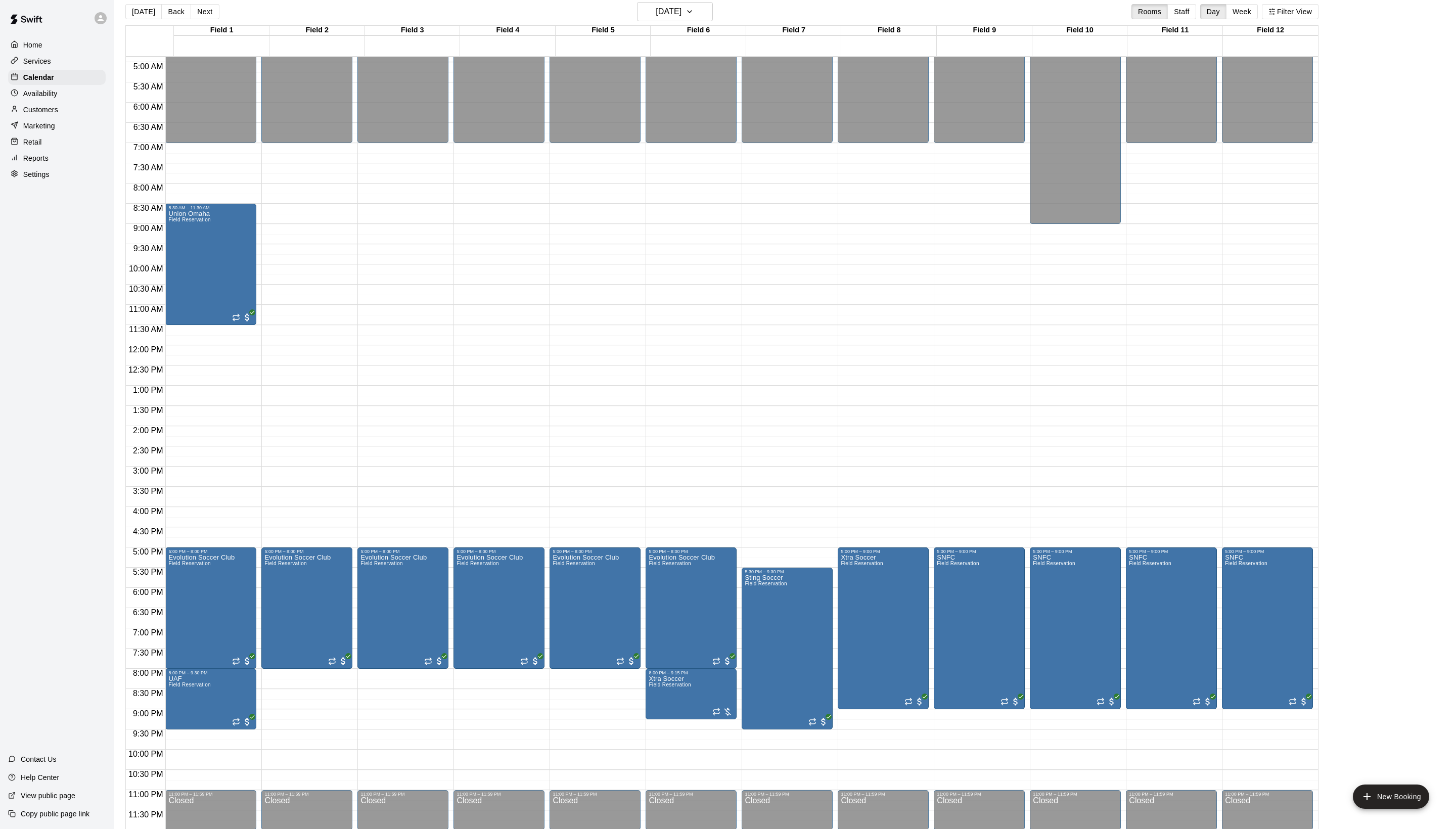
click at [1172, 2] on div "[DATE] Back [DATE][DATE] Rooms Staff Day Week Filter View" at bounding box center [722, 13] width 1193 height 23
